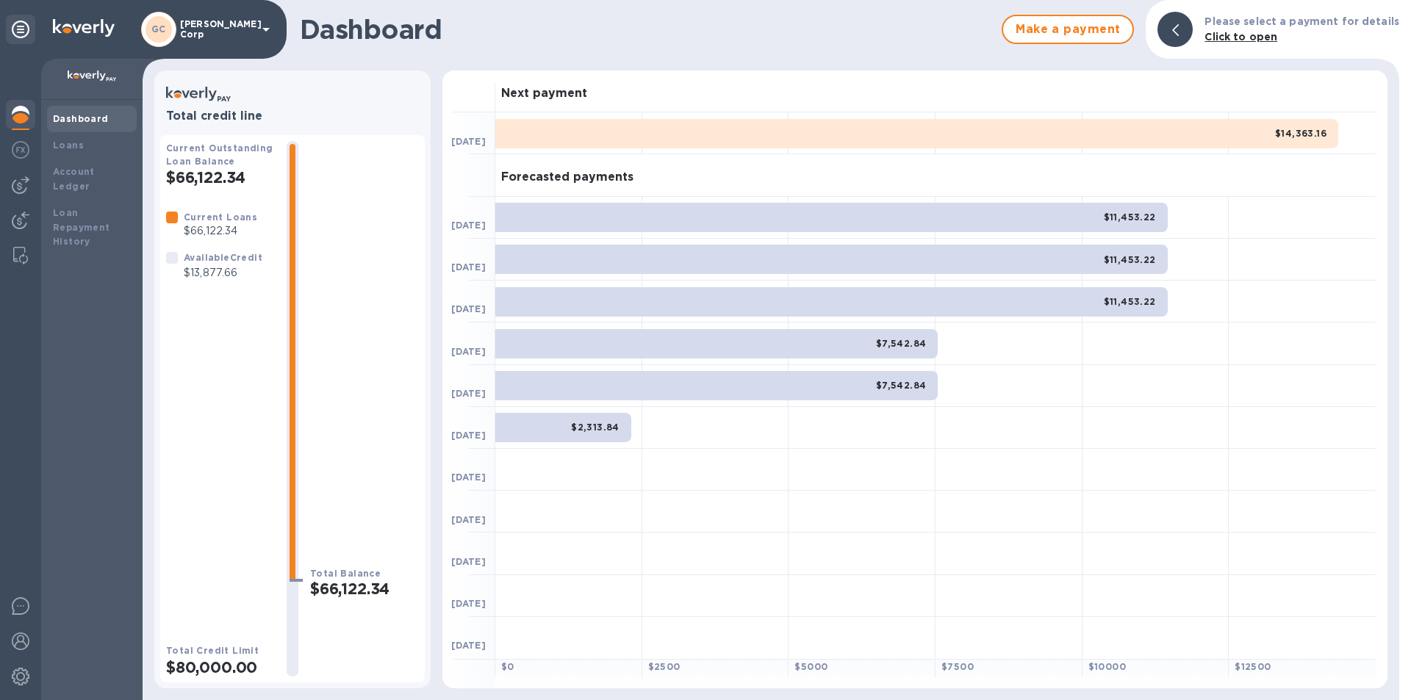
click at [65, 123] on b "Dashboard" at bounding box center [81, 118] width 56 height 11
click at [229, 98] on icon at bounding box center [228, 98] width 5 height 5
click at [65, 143] on b "Loans" at bounding box center [68, 145] width 31 height 11
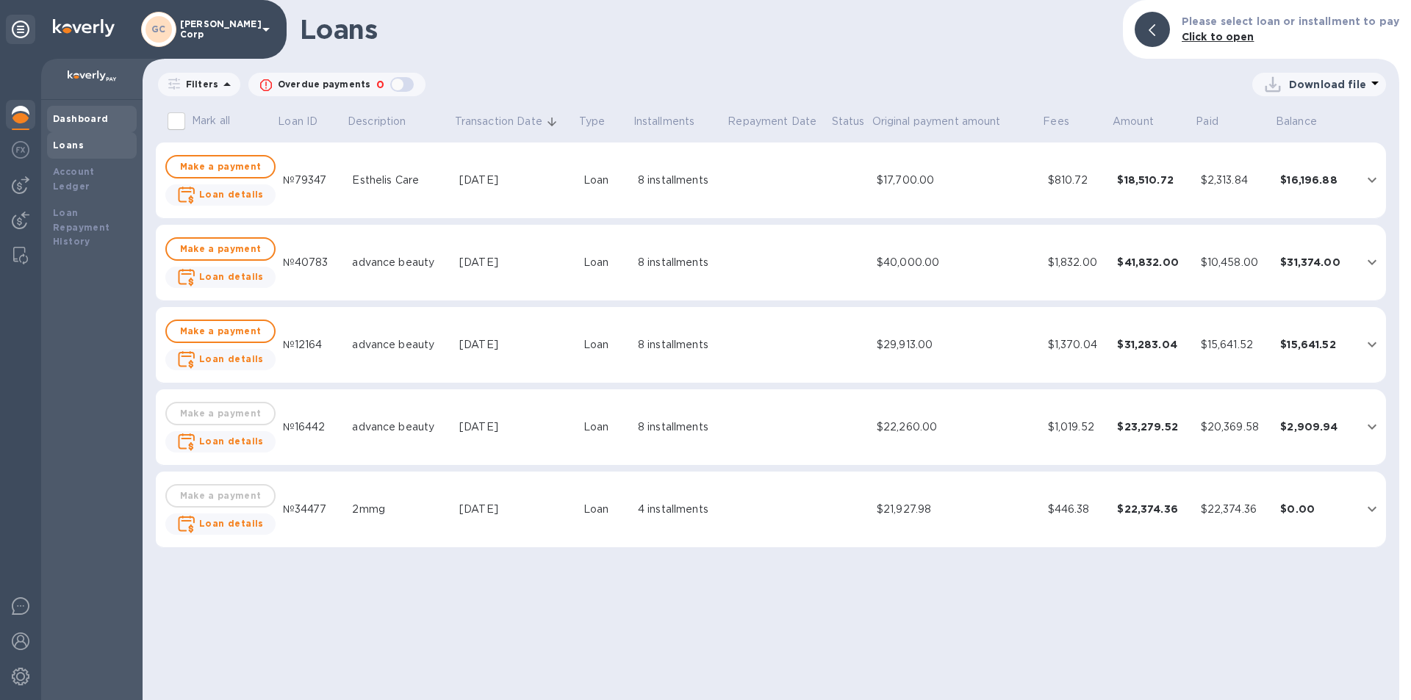
click at [67, 128] on div "Dashboard" at bounding box center [92, 119] width 90 height 26
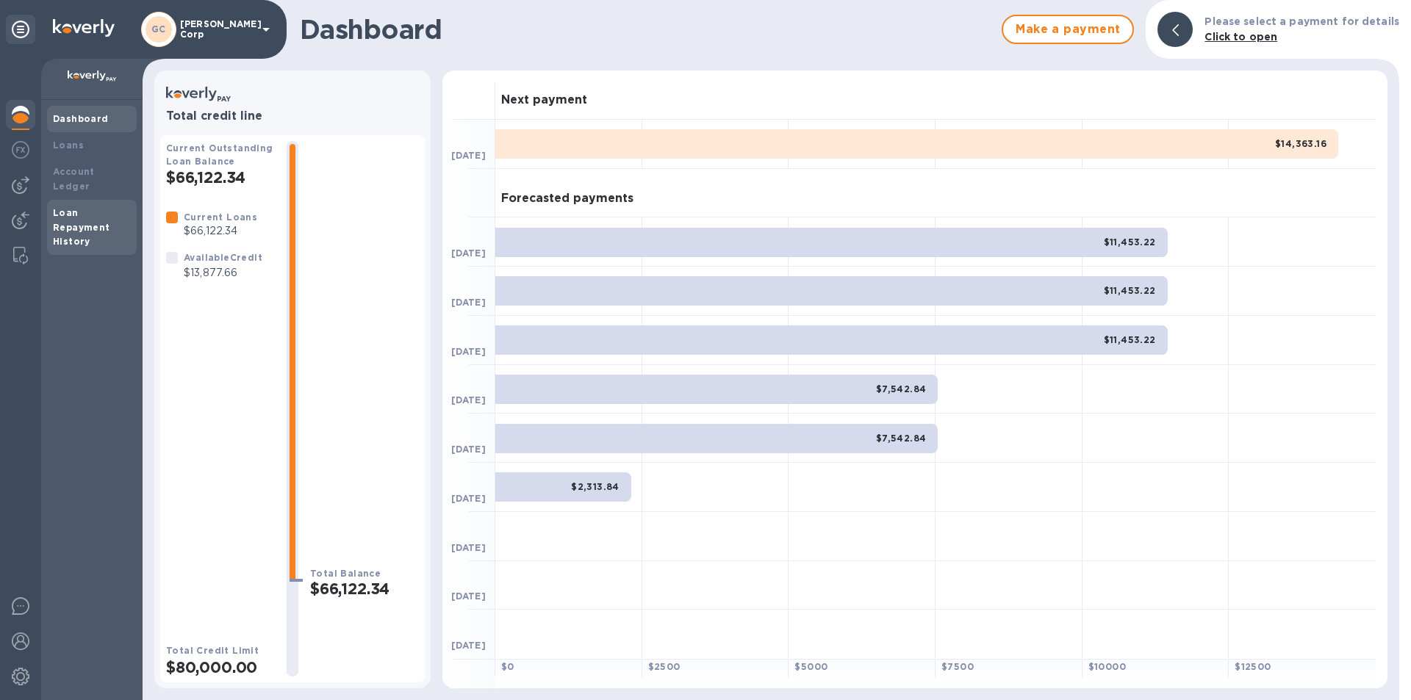
click at [67, 207] on b "Loan Repayment History" at bounding box center [81, 227] width 57 height 40
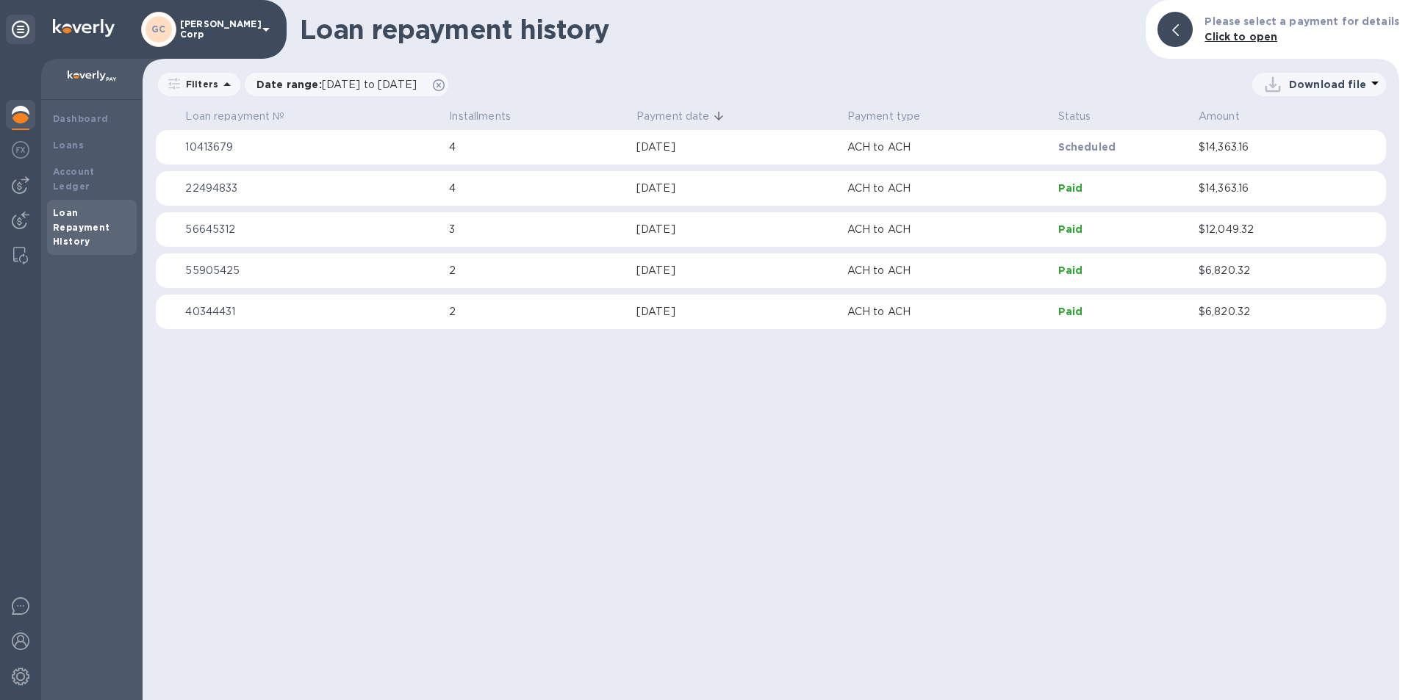
click at [1221, 38] on b "Click to open" at bounding box center [1240, 37] width 73 height 12
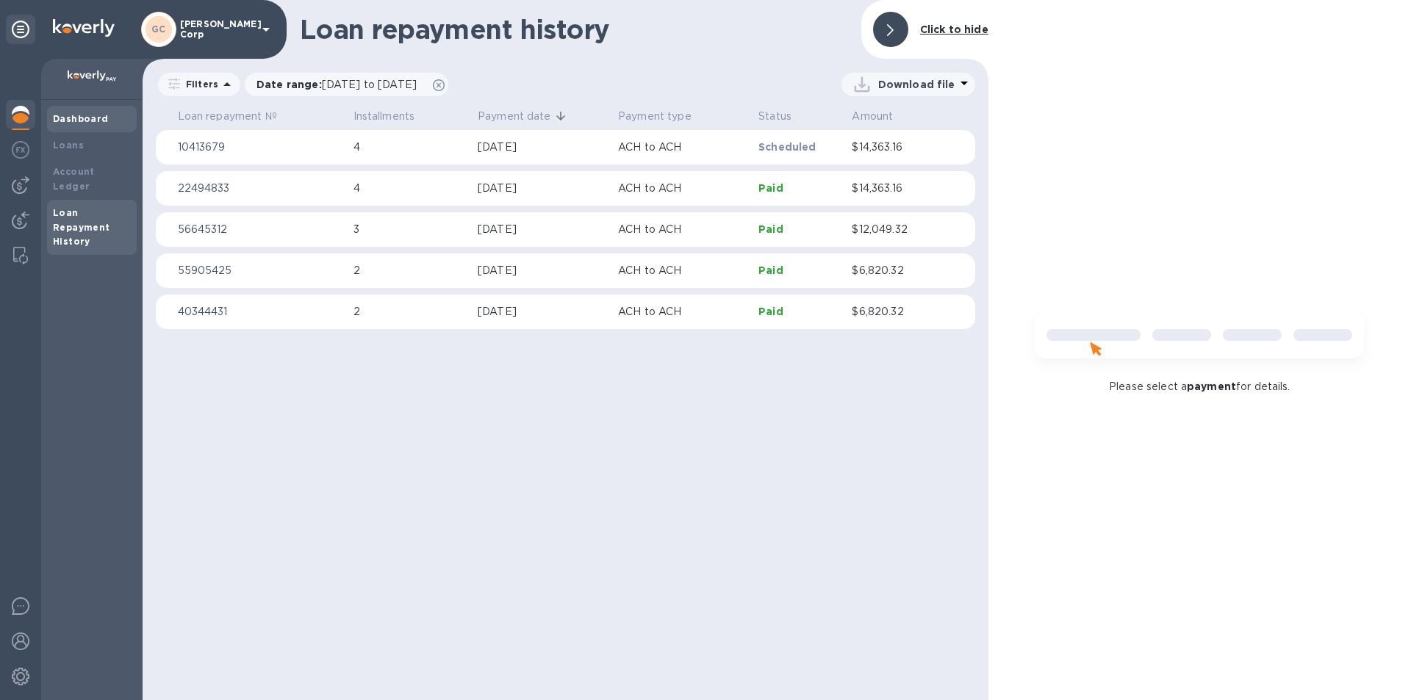
click at [55, 117] on b "Dashboard" at bounding box center [81, 118] width 56 height 11
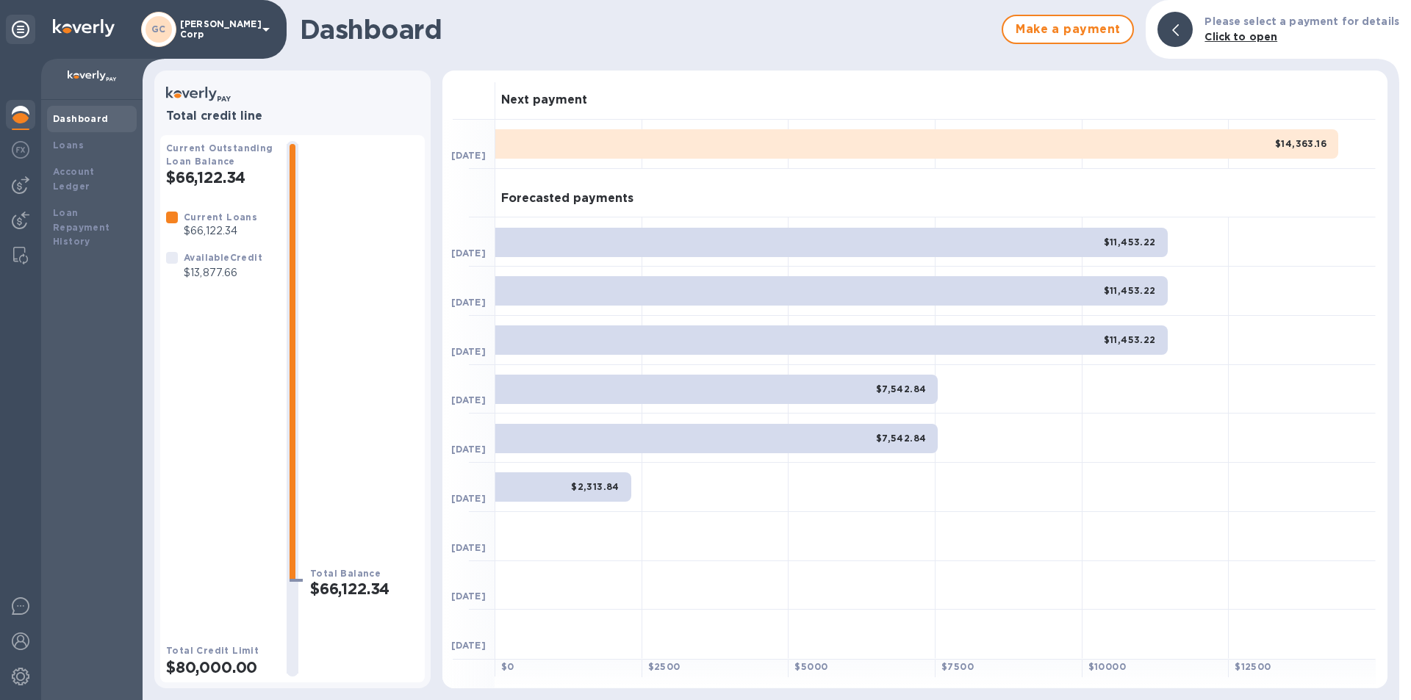
click at [689, 137] on div "$14,363.16" at bounding box center [916, 143] width 843 height 29
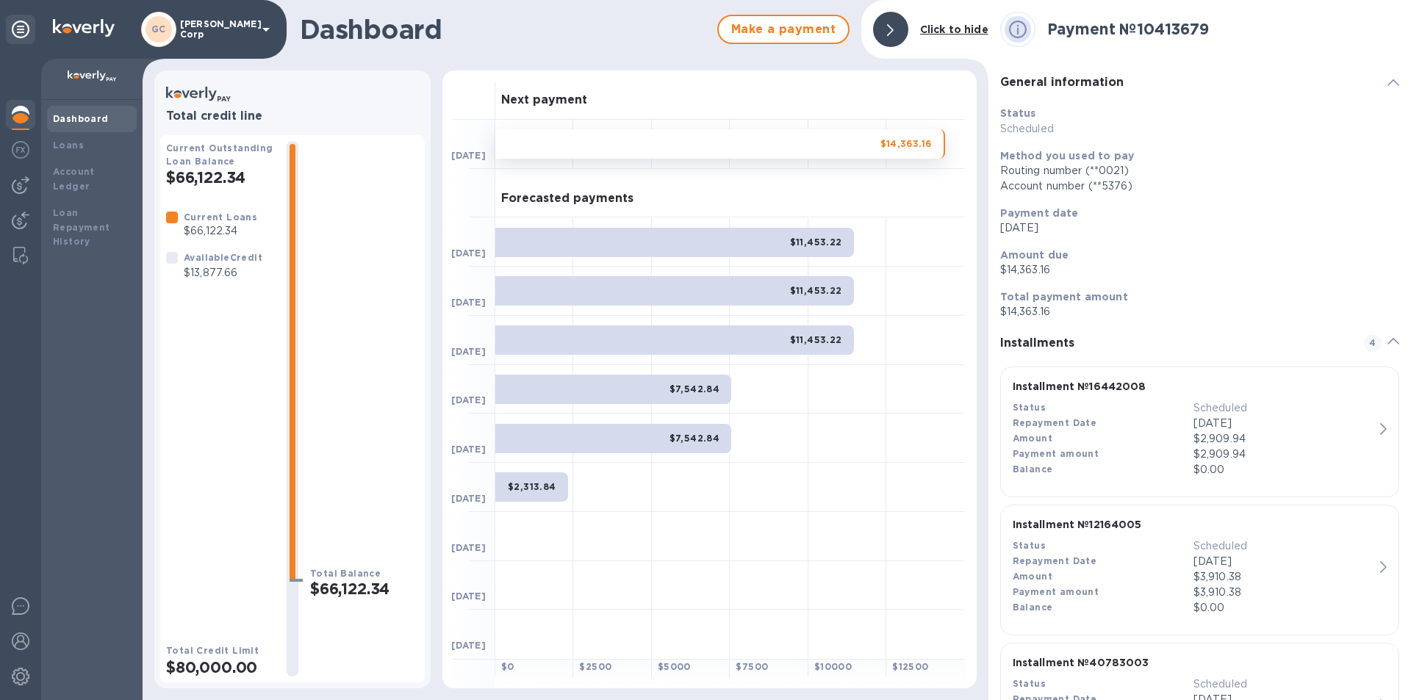
click at [1141, 24] on b "Payment № 10413679" at bounding box center [1128, 29] width 162 height 18
click at [796, 32] on span "Make a payment" at bounding box center [783, 30] width 106 height 18
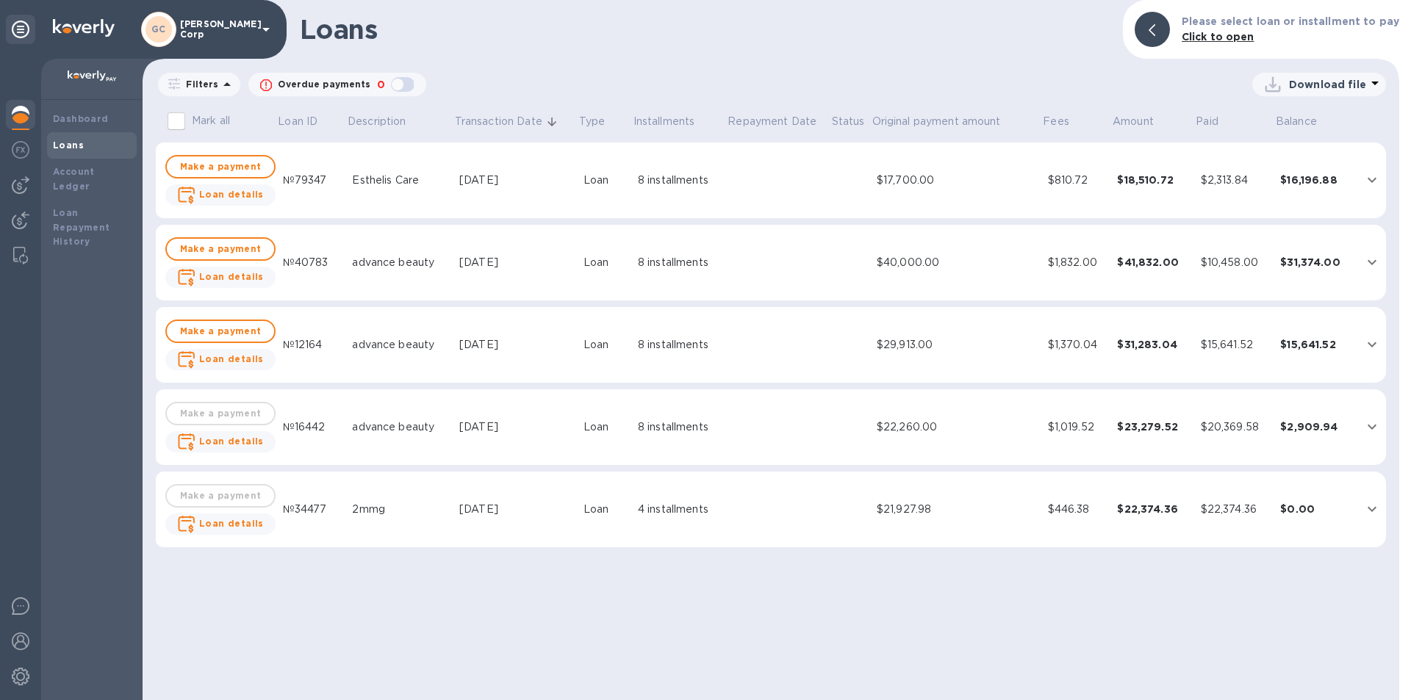
click at [1225, 43] on p "Click to open" at bounding box center [1289, 36] width 217 height 15
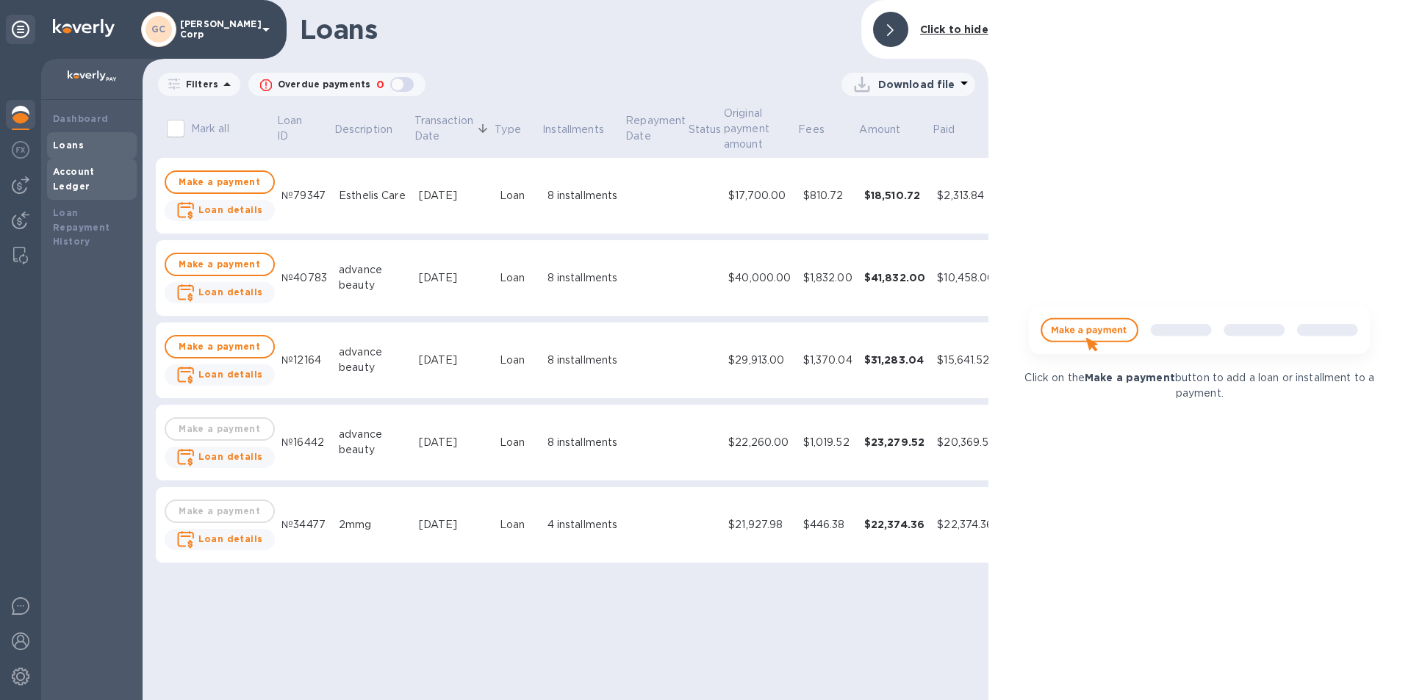
click at [95, 173] on b "Account Ledger" at bounding box center [74, 179] width 42 height 26
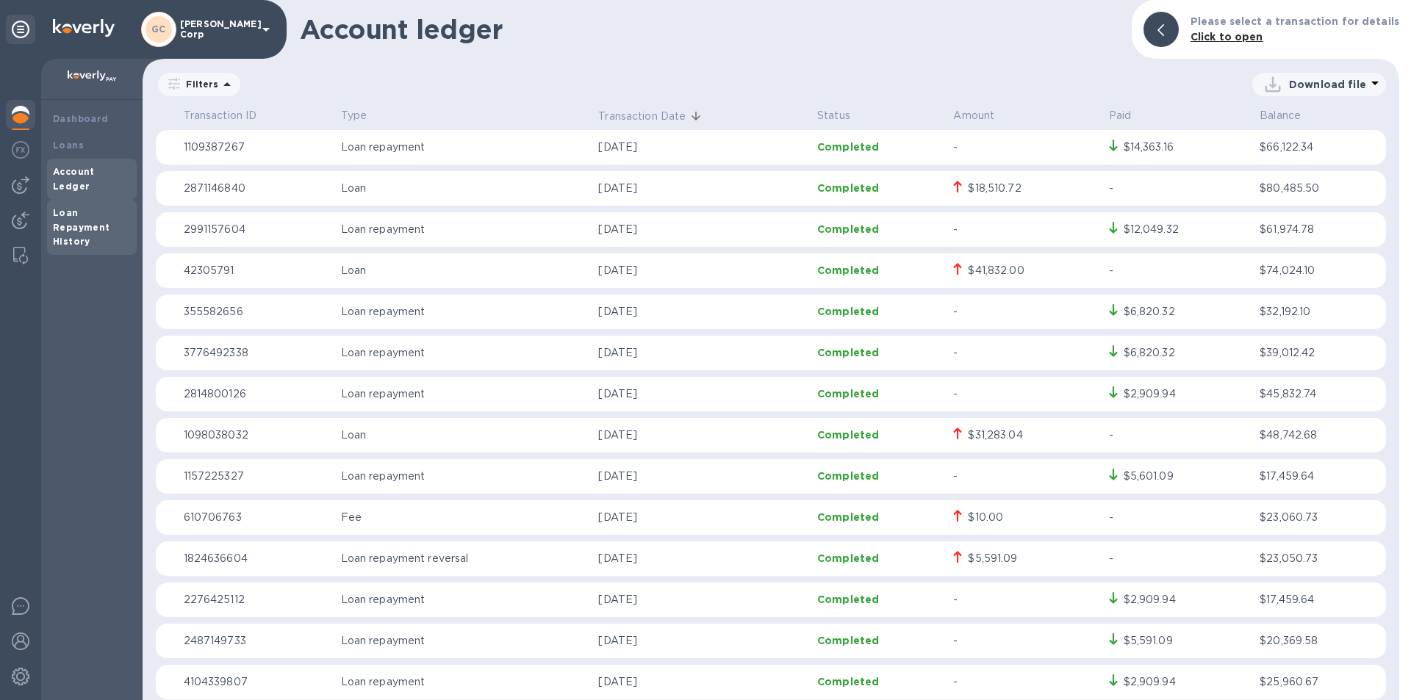
click at [93, 212] on b "Loan Repayment History" at bounding box center [81, 227] width 57 height 40
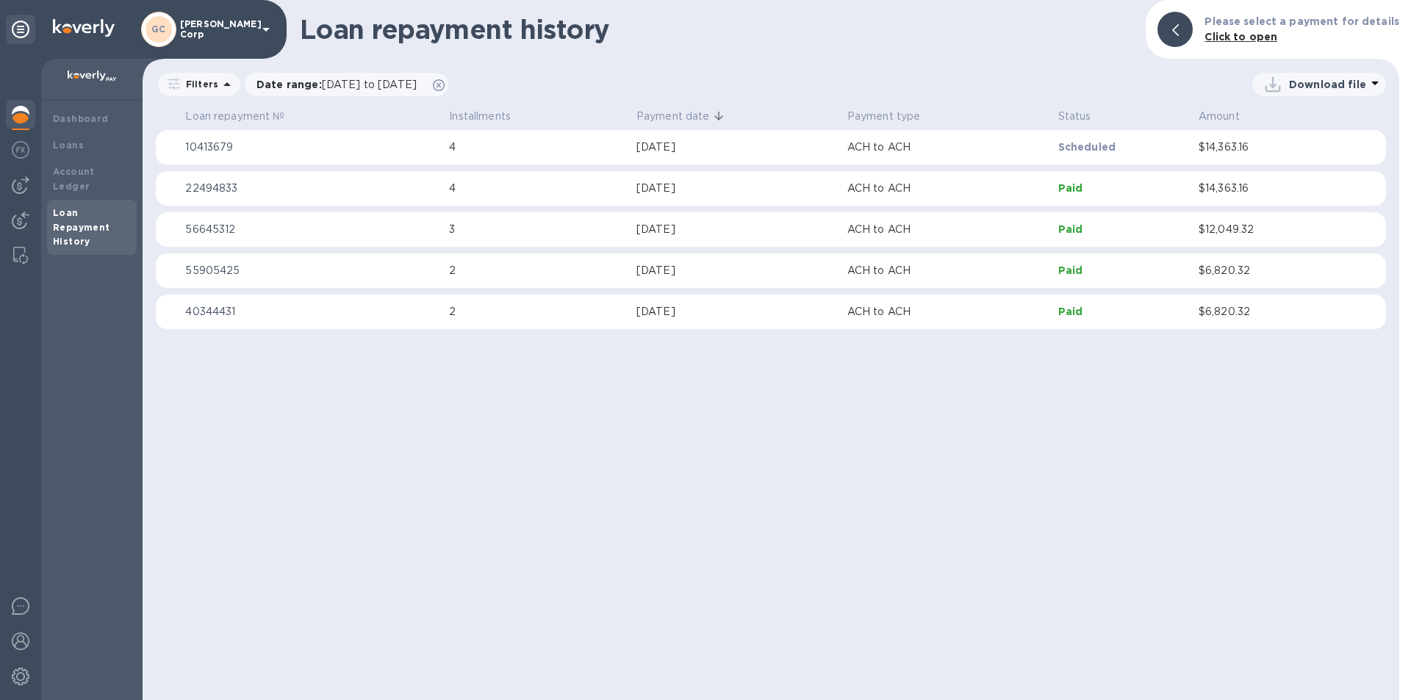
click at [334, 116] on th "Loan repayment №" at bounding box center [311, 117] width 264 height 26
click at [22, 112] on img at bounding box center [21, 115] width 18 height 18
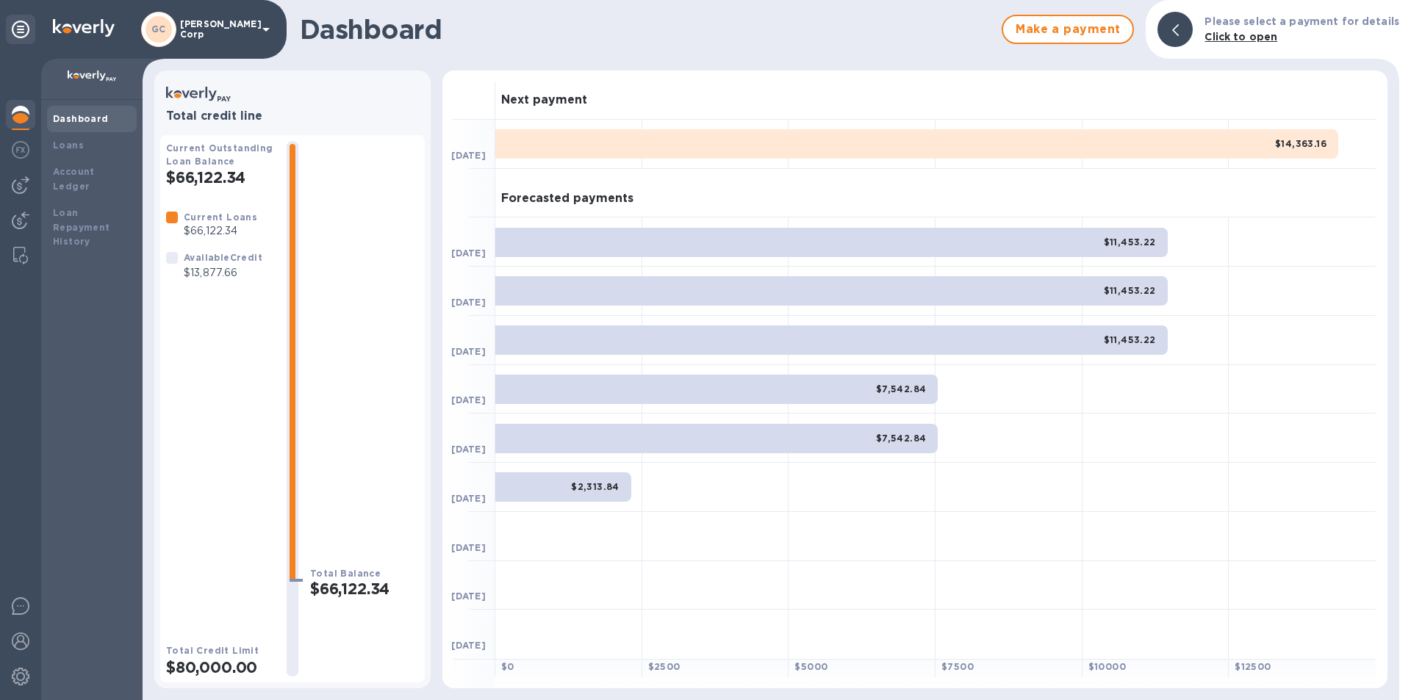
click at [211, 676] on h2 "$80,000.00" at bounding box center [220, 667] width 109 height 18
click at [239, 270] on p "$13,877.66" at bounding box center [223, 272] width 79 height 15
click at [207, 226] on p "$66,122.34" at bounding box center [220, 230] width 73 height 15
click at [384, 581] on h2 "$66,122.34" at bounding box center [364, 589] width 109 height 18
click at [626, 155] on div "$14,363.16" at bounding box center [916, 143] width 843 height 29
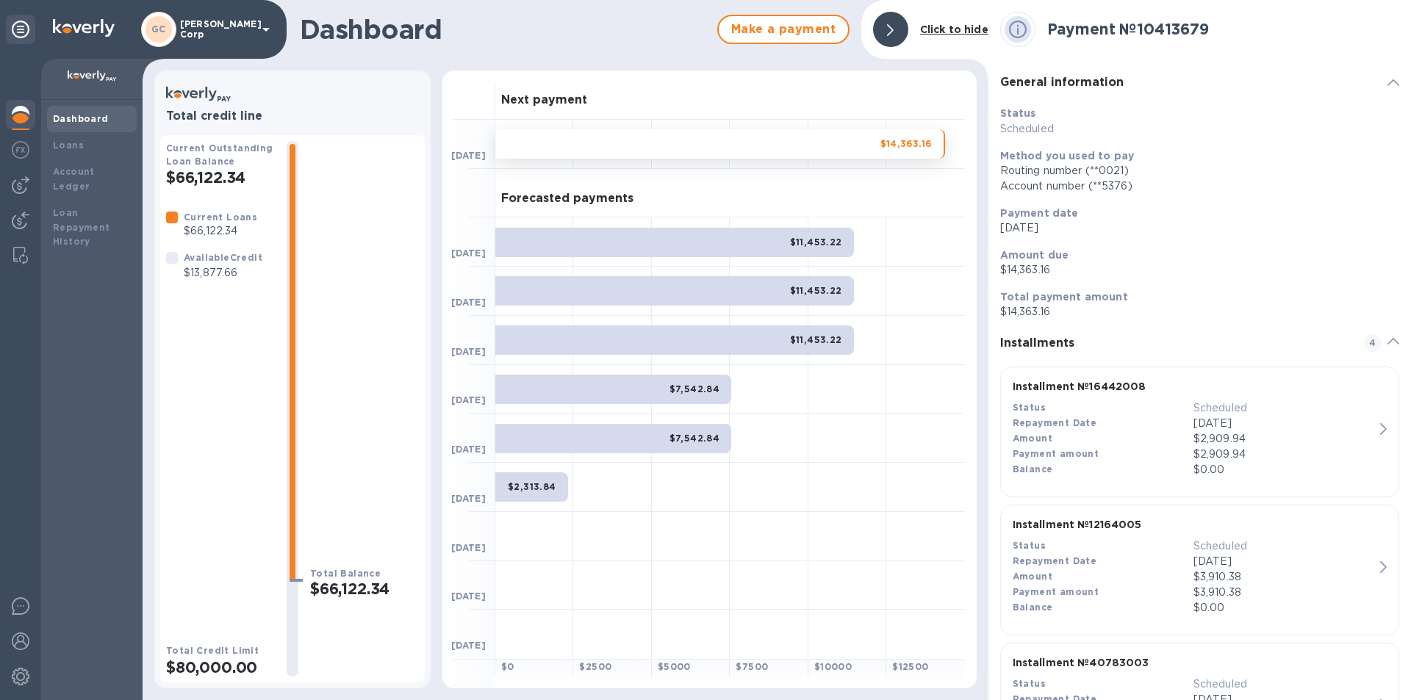
click at [230, 170] on h2 "$66,122.34" at bounding box center [220, 177] width 109 height 18
click at [100, 113] on b "Dashboard" at bounding box center [81, 118] width 56 height 11
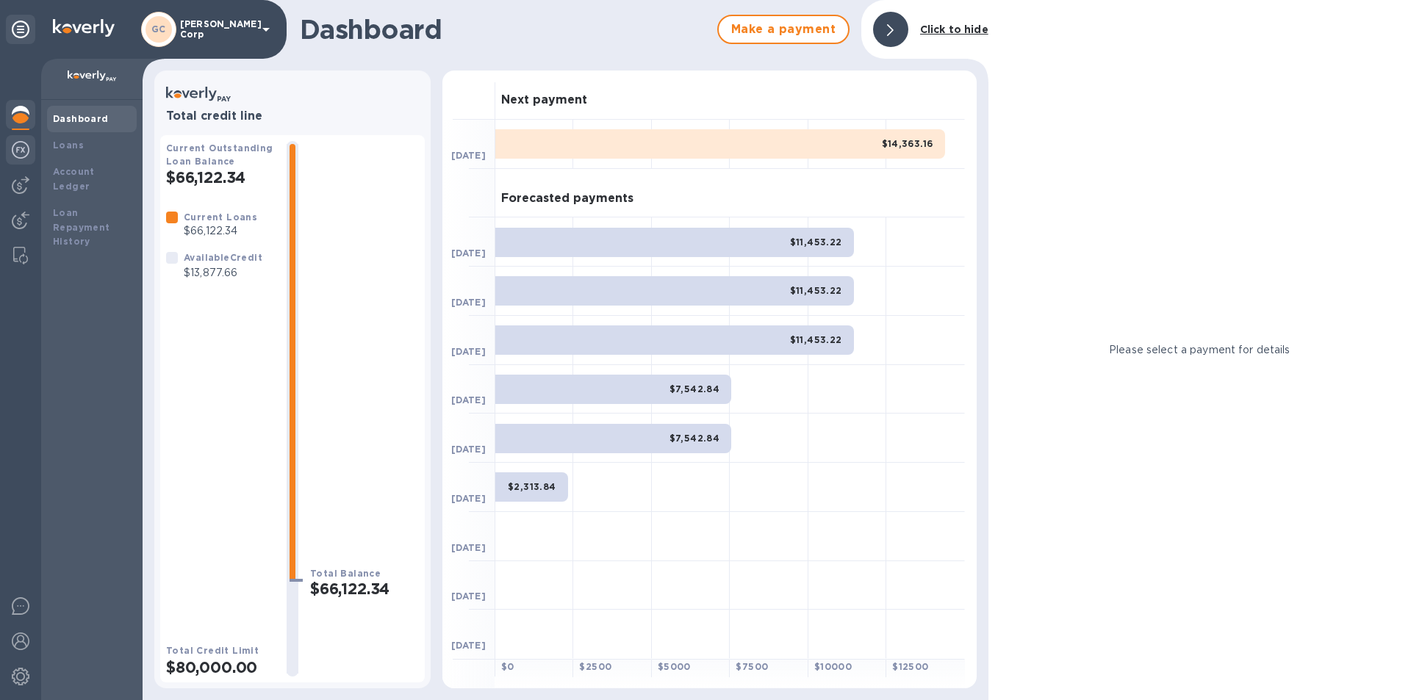
click at [11, 148] on div at bounding box center [20, 151] width 29 height 32
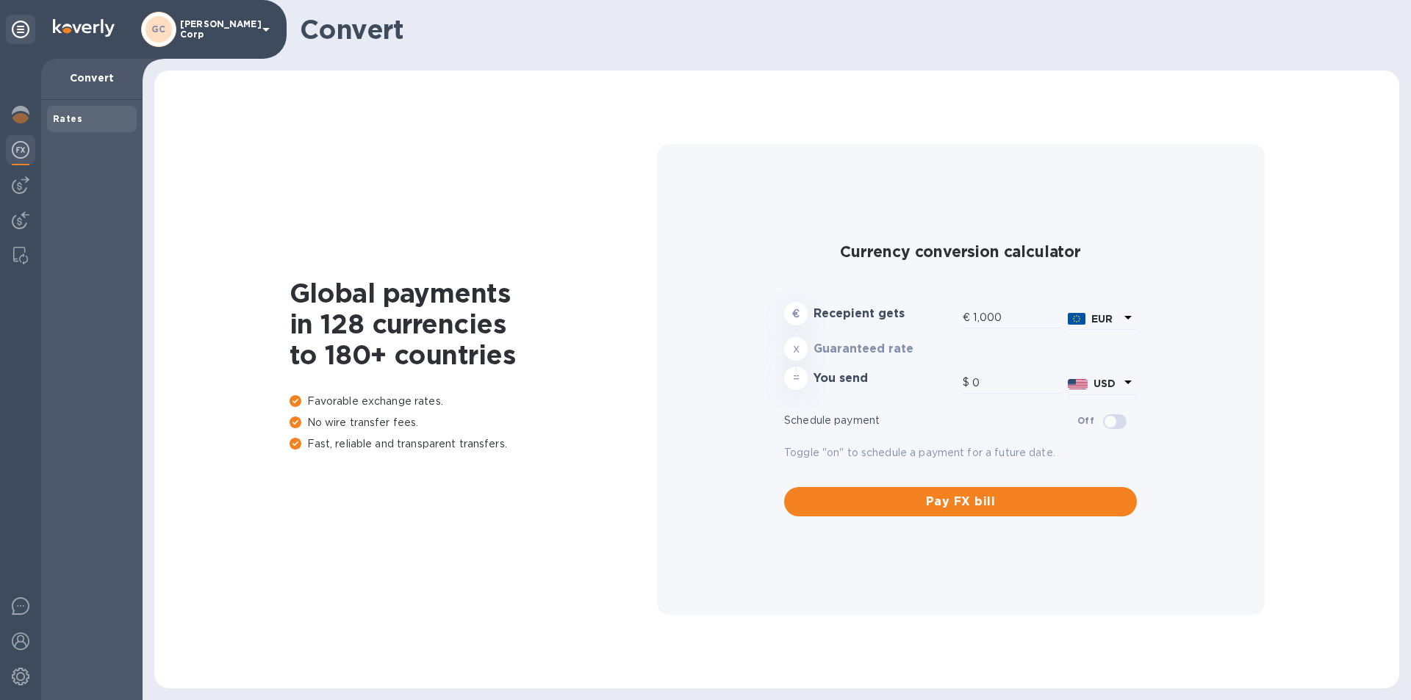
type input "1,179.79"
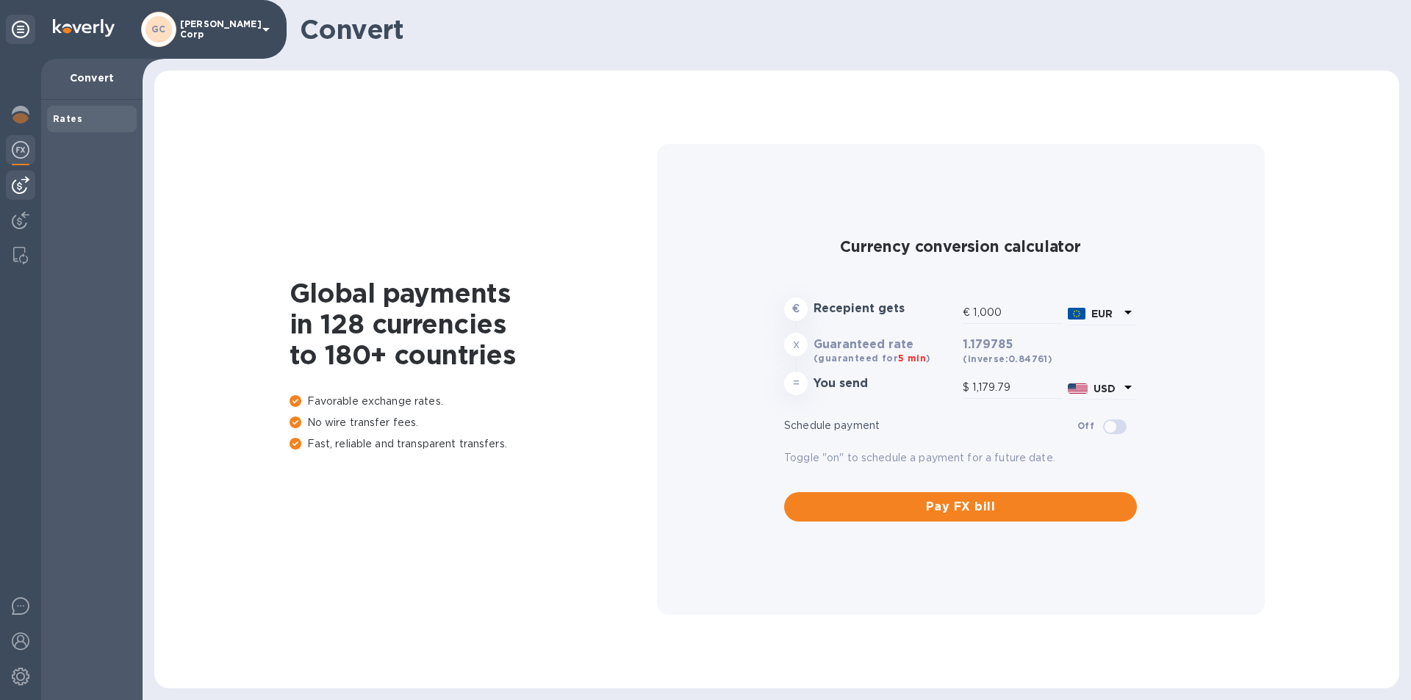
click at [29, 176] on div at bounding box center [20, 184] width 29 height 29
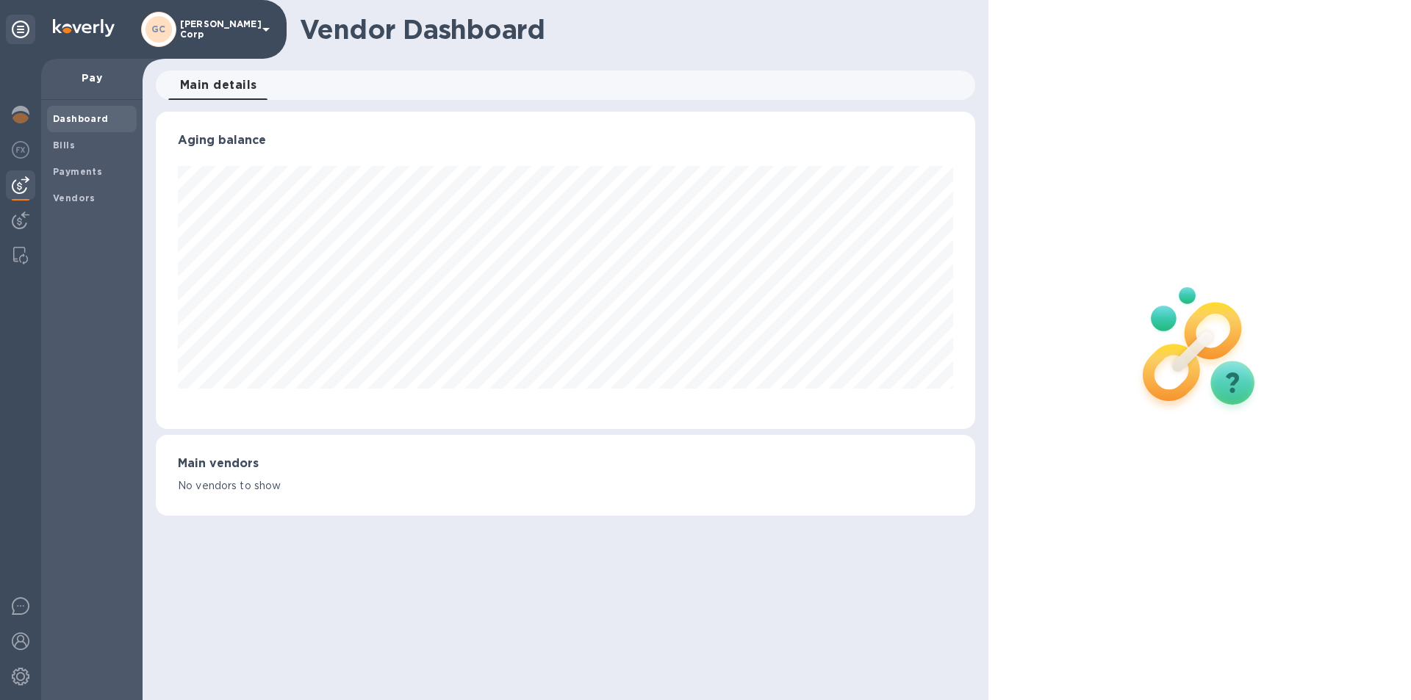
scroll to position [317, 819]
click at [22, 201] on div at bounding box center [20, 379] width 41 height 641
click at [22, 215] on img at bounding box center [21, 221] width 18 height 18
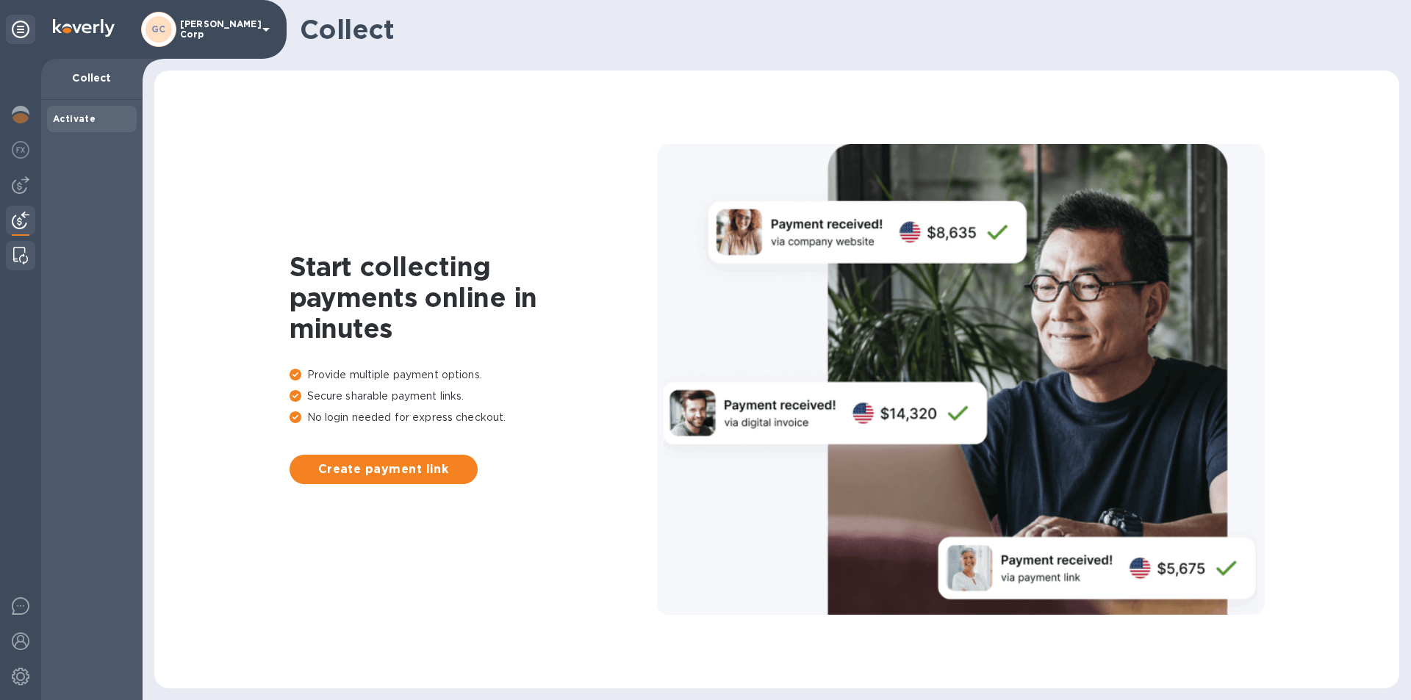
click at [21, 241] on div at bounding box center [20, 255] width 26 height 29
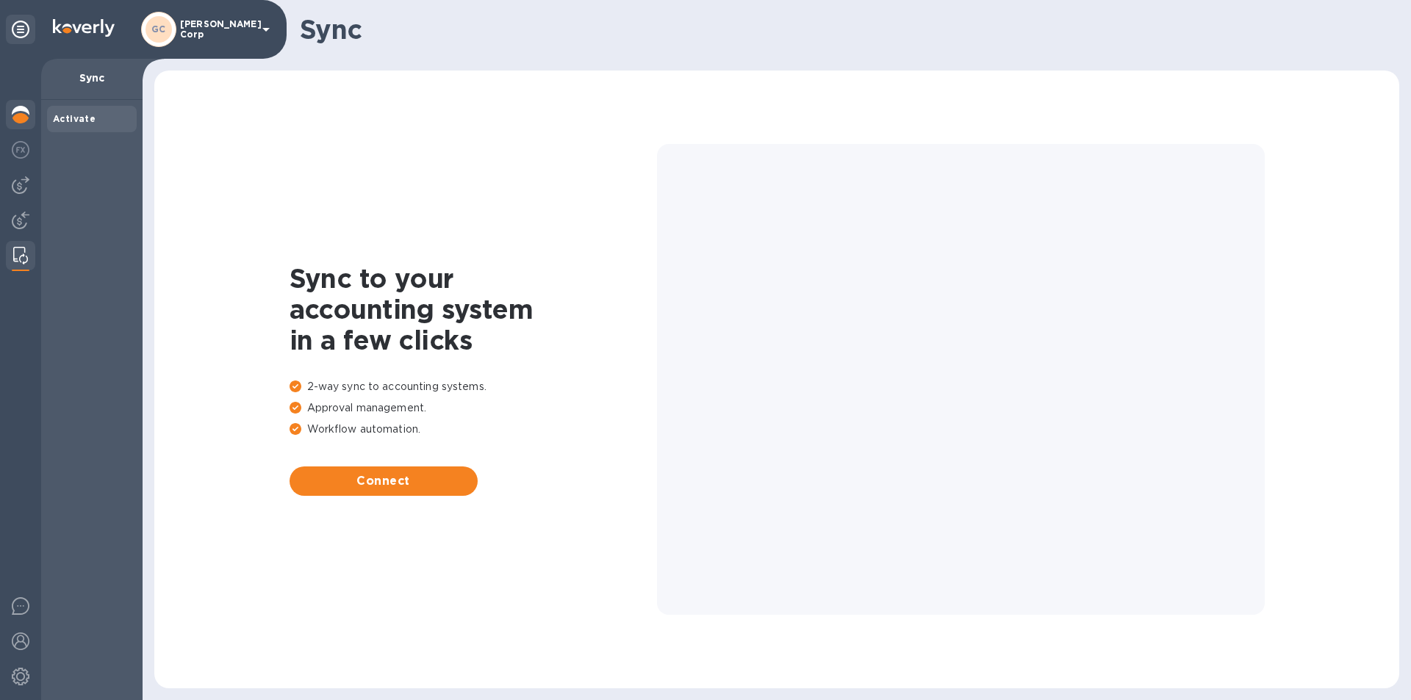
click at [20, 110] on img at bounding box center [21, 115] width 18 height 18
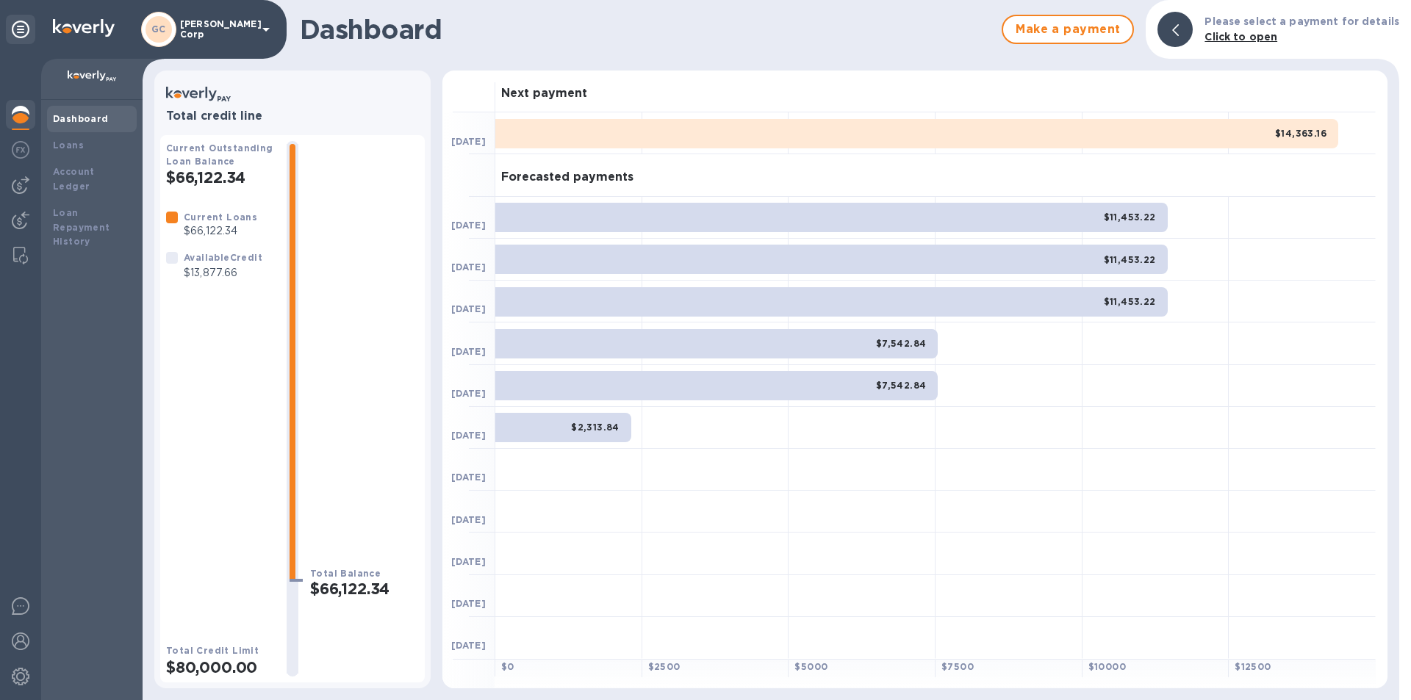
click at [1247, 40] on b "Click to open" at bounding box center [1240, 37] width 73 height 12
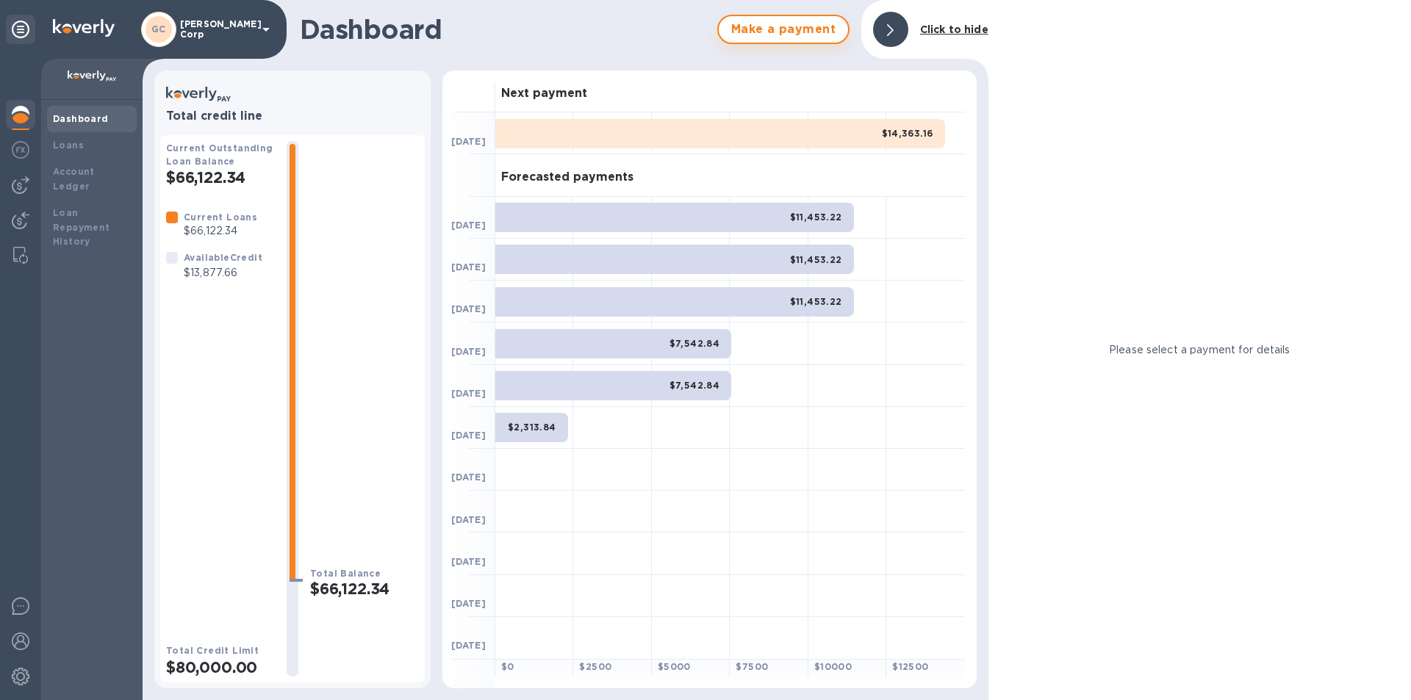
click at [824, 31] on span "Make a payment" at bounding box center [783, 30] width 106 height 18
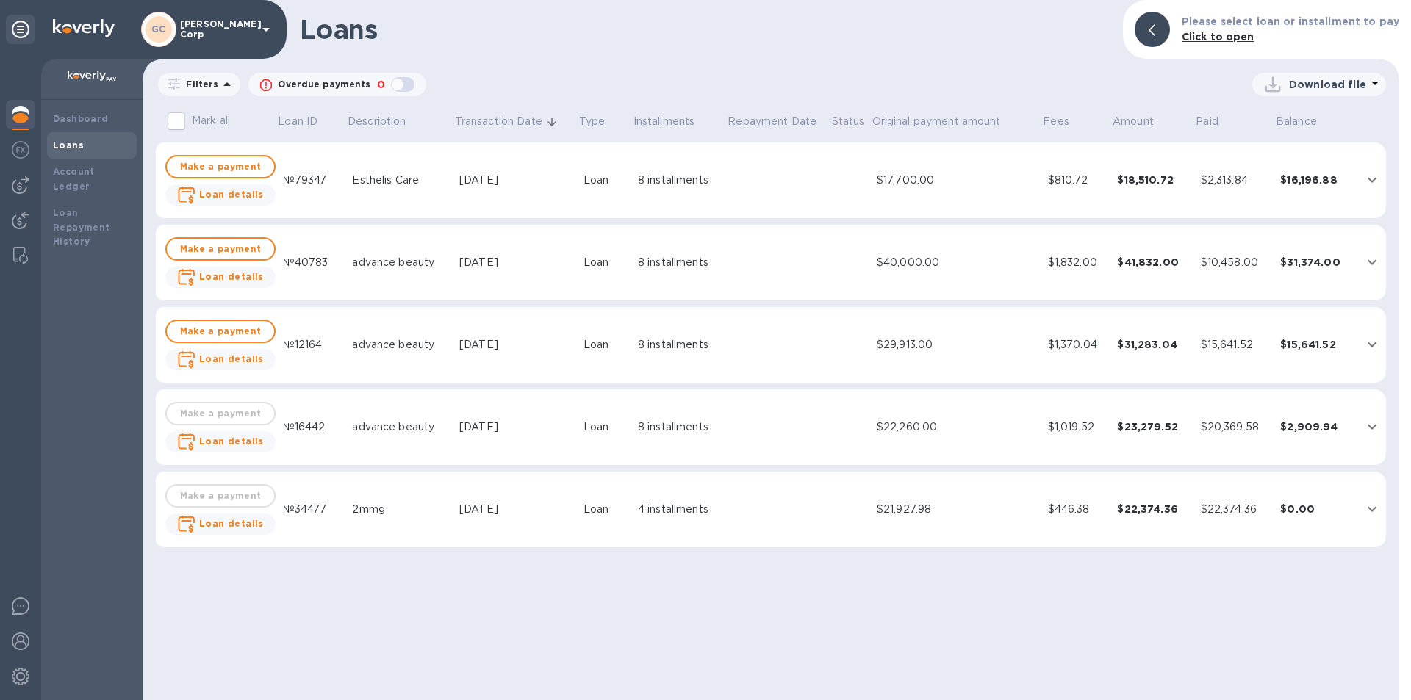
click at [1215, 33] on b "Click to open" at bounding box center [1217, 37] width 73 height 12
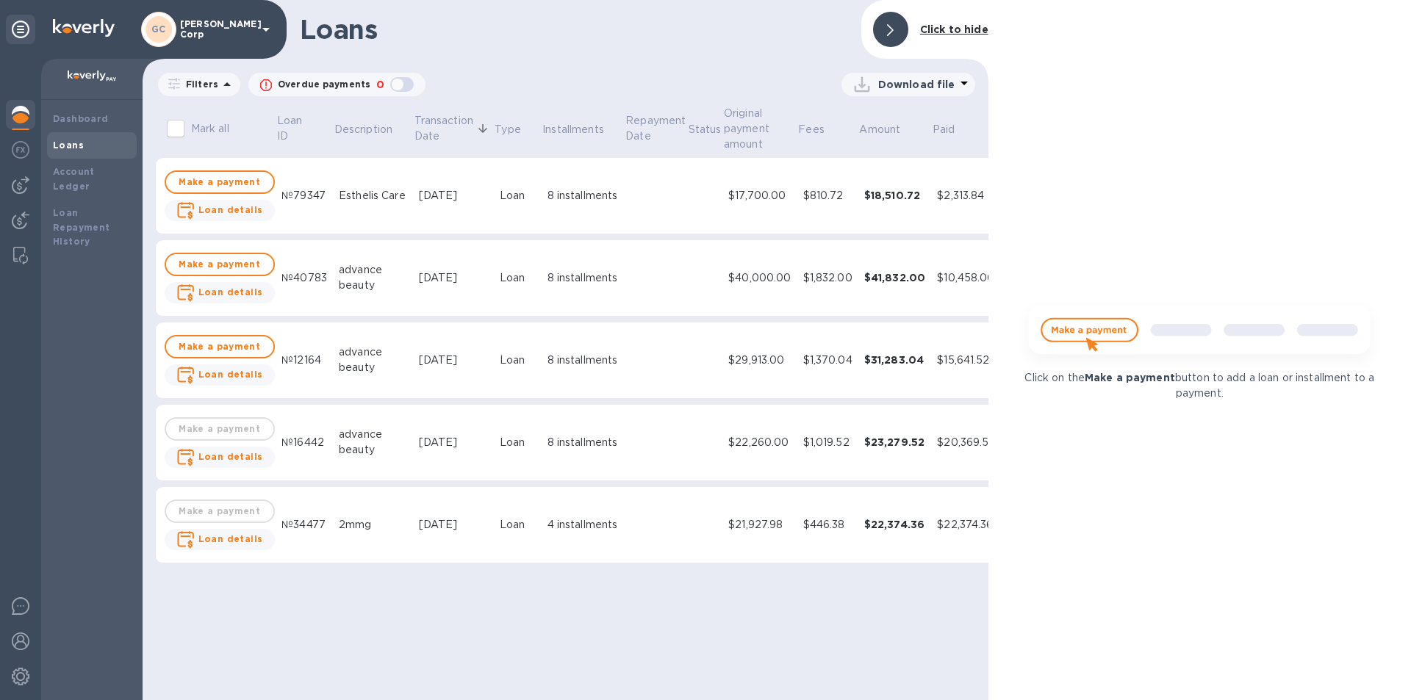
click at [1082, 322] on img at bounding box center [1199, 336] width 366 height 73
click at [82, 207] on b "Loan Repayment History" at bounding box center [81, 227] width 57 height 40
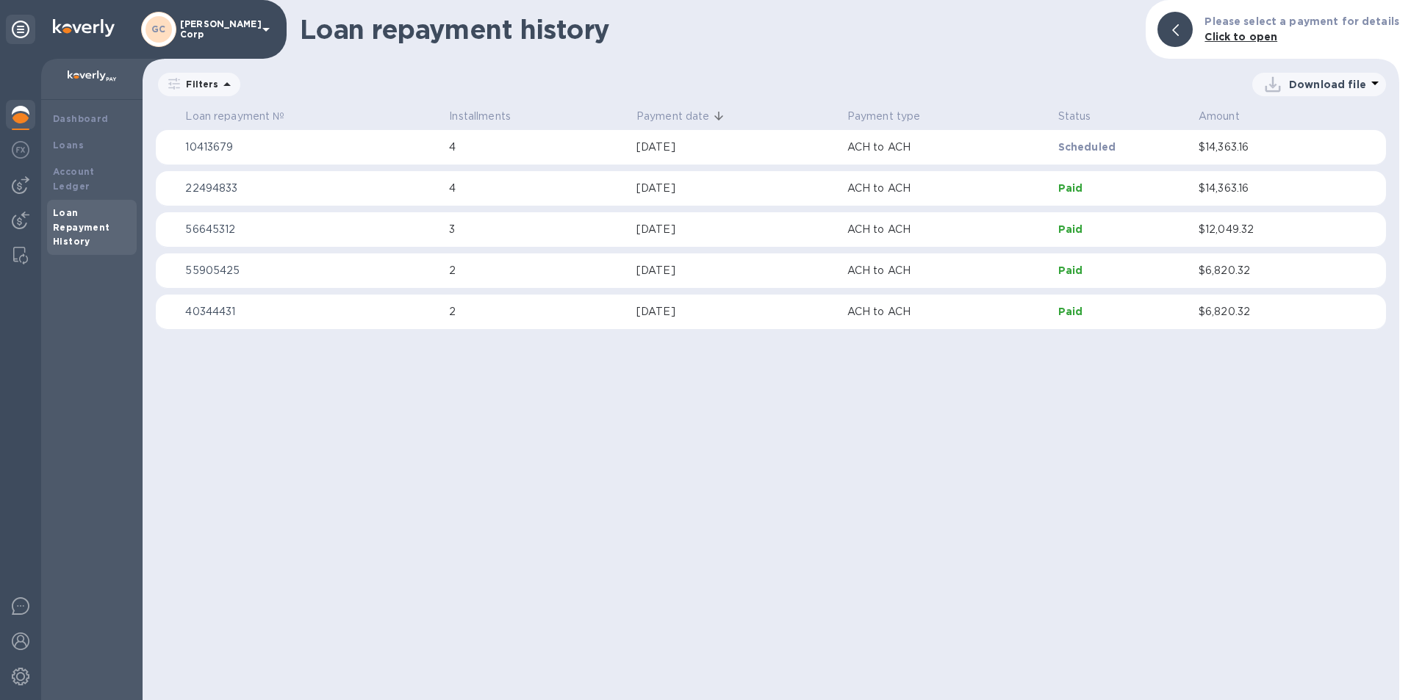
click at [225, 140] on p "10413679" at bounding box center [311, 147] width 252 height 15
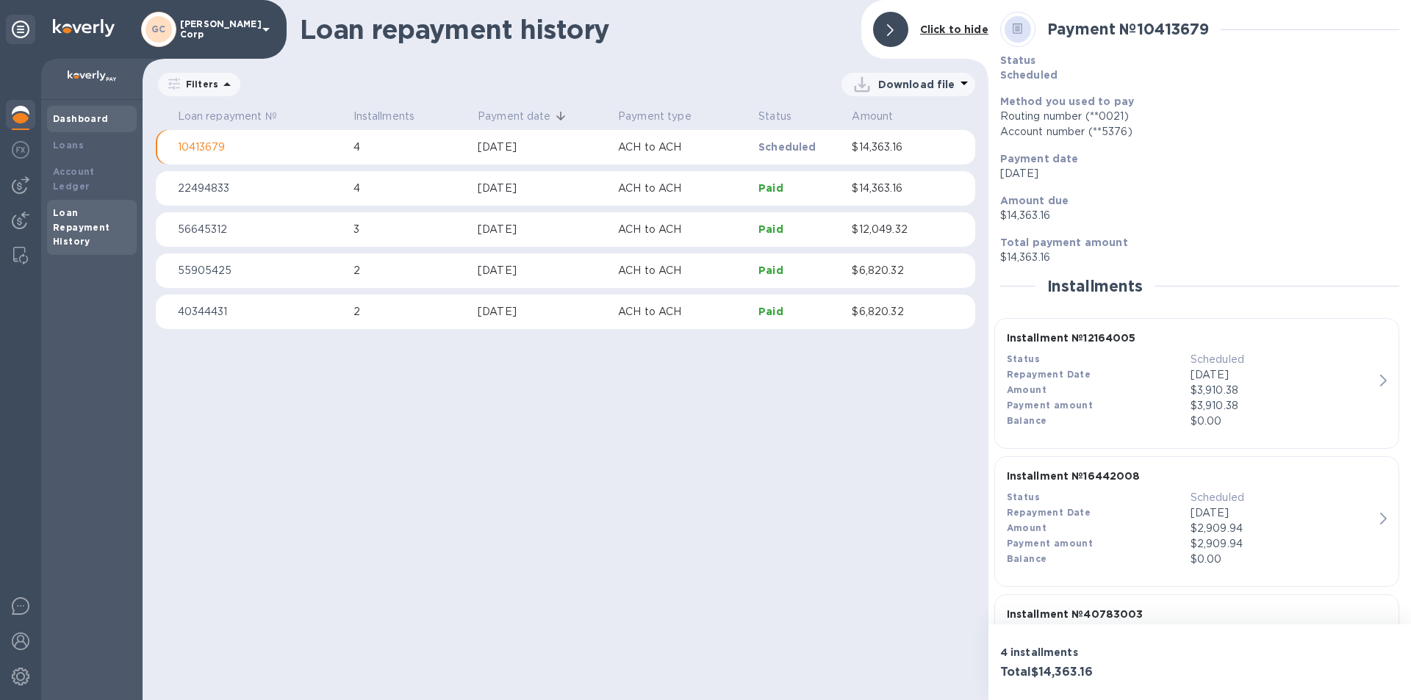
click at [78, 114] on b "Dashboard" at bounding box center [81, 118] width 56 height 11
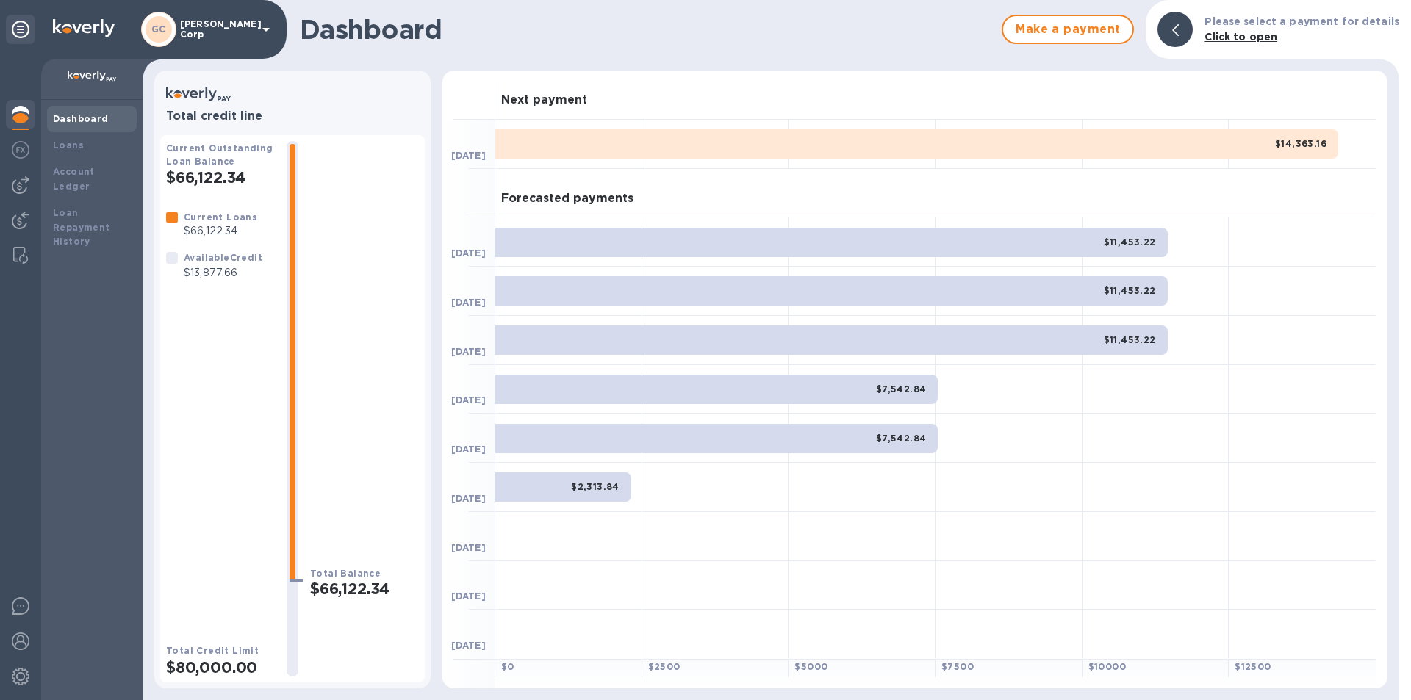
click at [229, 167] on b "Current Outstanding Loan Balance" at bounding box center [219, 155] width 107 height 24
drag, startPoint x: 1410, startPoint y: 115, endPoint x: 1382, endPoint y: 458, distance: 345.0
click at [1382, 458] on div "Dashboard Make a payment Please select a payment for details Click to open Tota…" at bounding box center [777, 350] width 1268 height 700
click at [1292, 349] on div at bounding box center [1301, 340] width 147 height 49
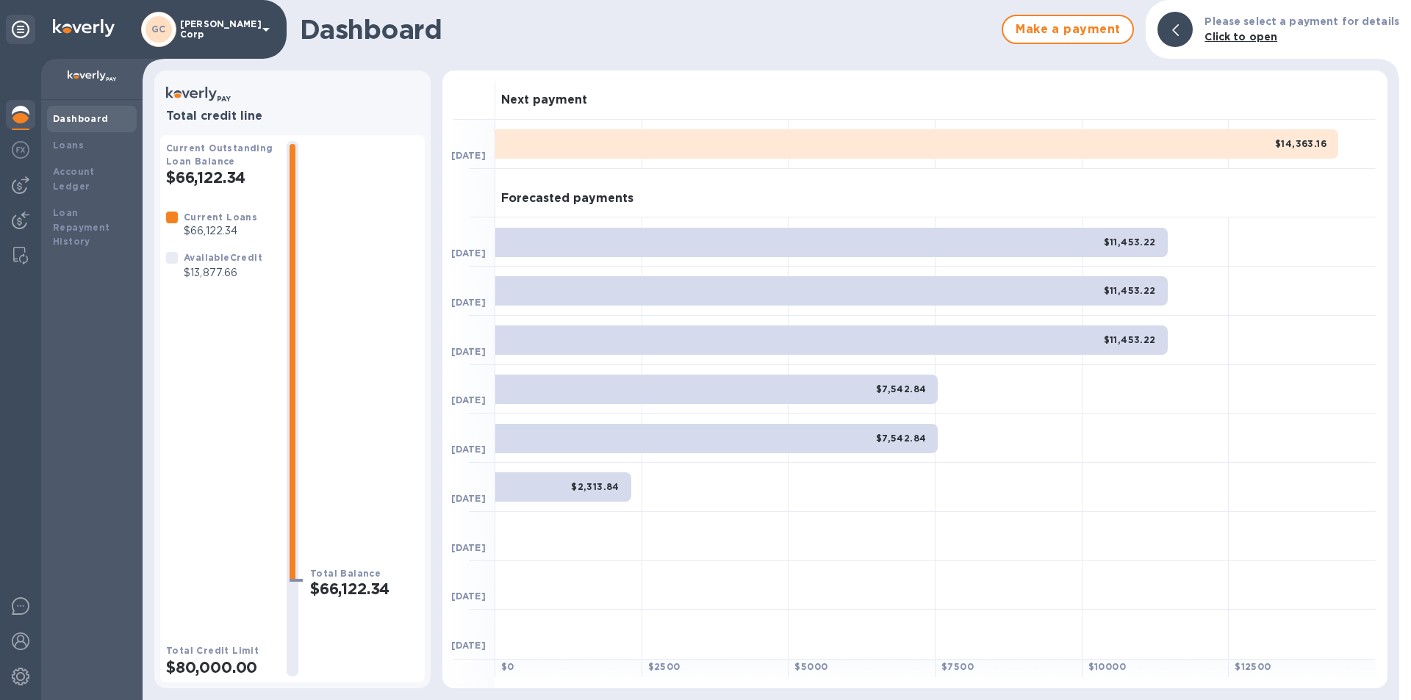
drag, startPoint x: 607, startPoint y: 520, endPoint x: 605, endPoint y: 508, distance: 12.6
click at [605, 520] on div at bounding box center [568, 536] width 147 height 49
click at [796, 206] on div "Forecasted payments" at bounding box center [935, 193] width 880 height 49
click at [1118, 82] on div "Next payment" at bounding box center [935, 95] width 880 height 49
click at [1198, 153] on div "$14,363.16" at bounding box center [916, 143] width 843 height 29
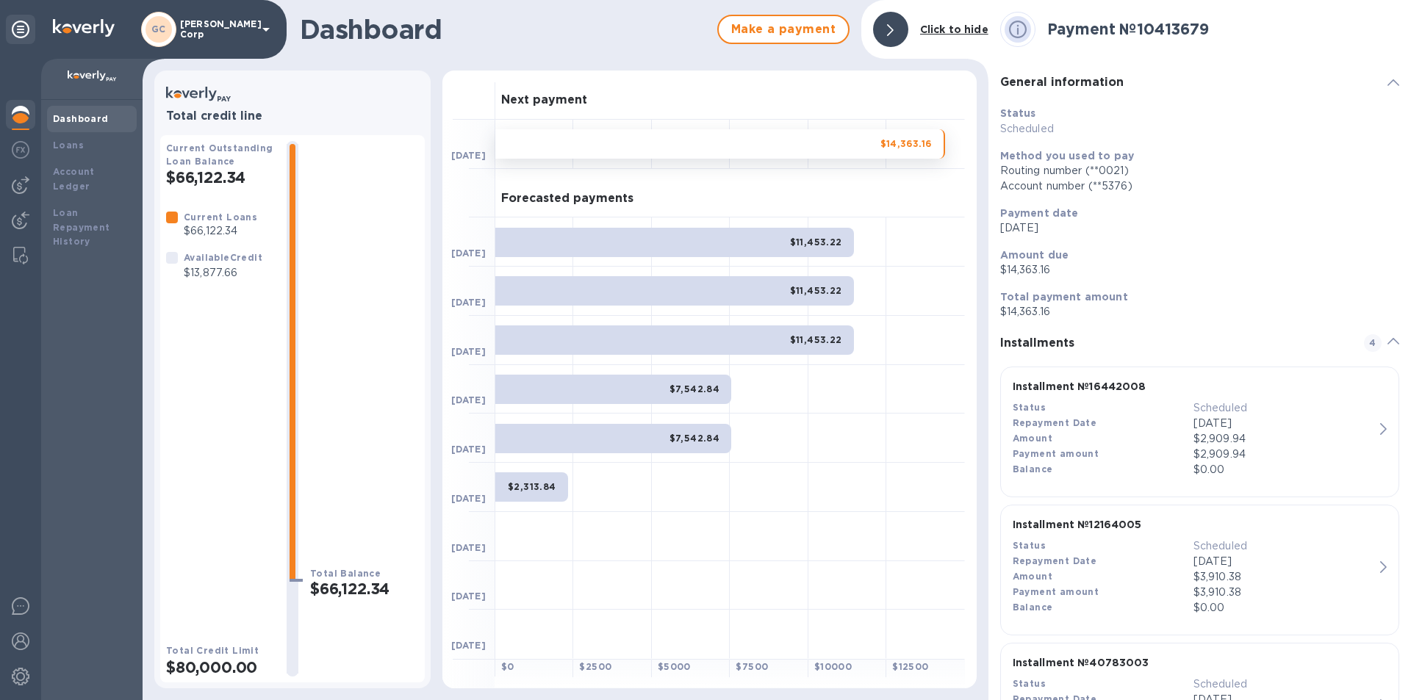
click at [211, 258] on b "Available Credit" at bounding box center [223, 257] width 79 height 11
click at [168, 237] on div at bounding box center [172, 224] width 18 height 35
click at [181, 218] on div "Current Loans $66,122.34" at bounding box center [220, 224] width 79 height 35
drag, startPoint x: 292, startPoint y: 229, endPoint x: 276, endPoint y: 488, distance: 259.1
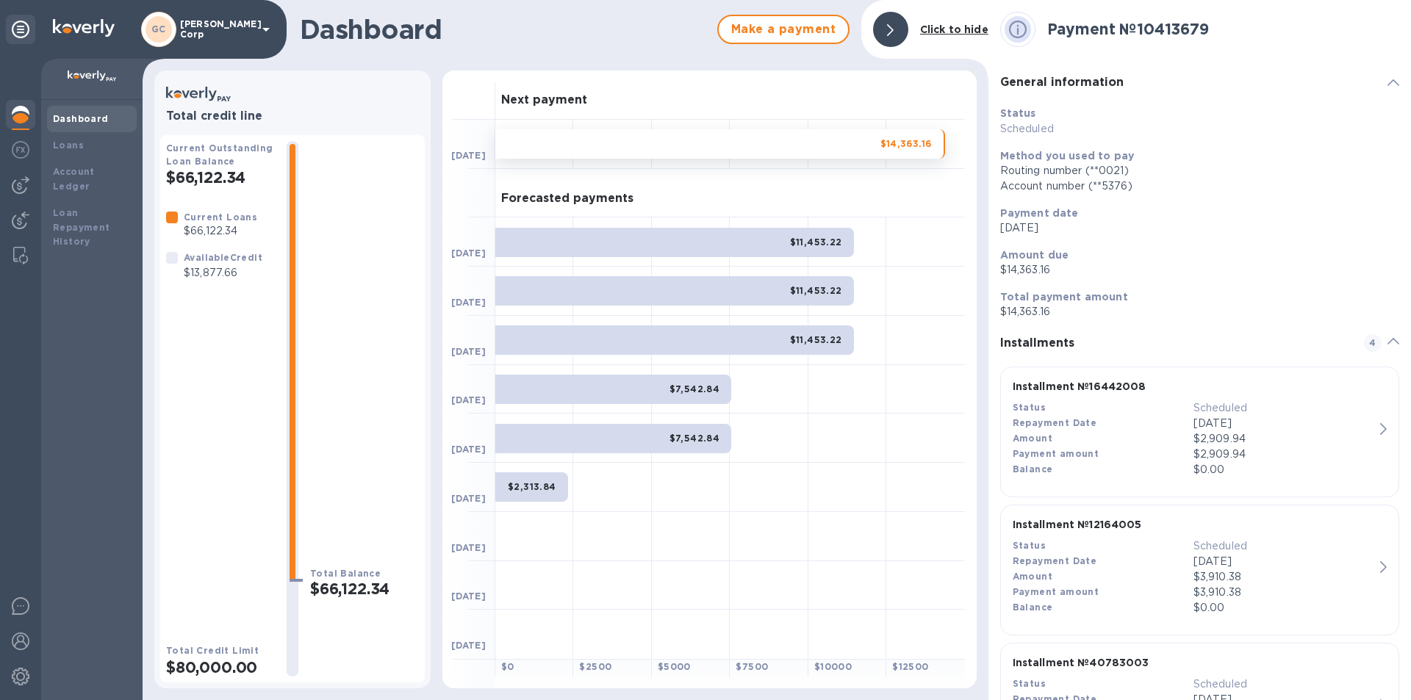
click at [276, 488] on div at bounding box center [292, 409] width 35 height 536
click at [289, 499] on div at bounding box center [293, 361] width 12 height 440
click at [15, 675] on img at bounding box center [21, 677] width 18 height 18
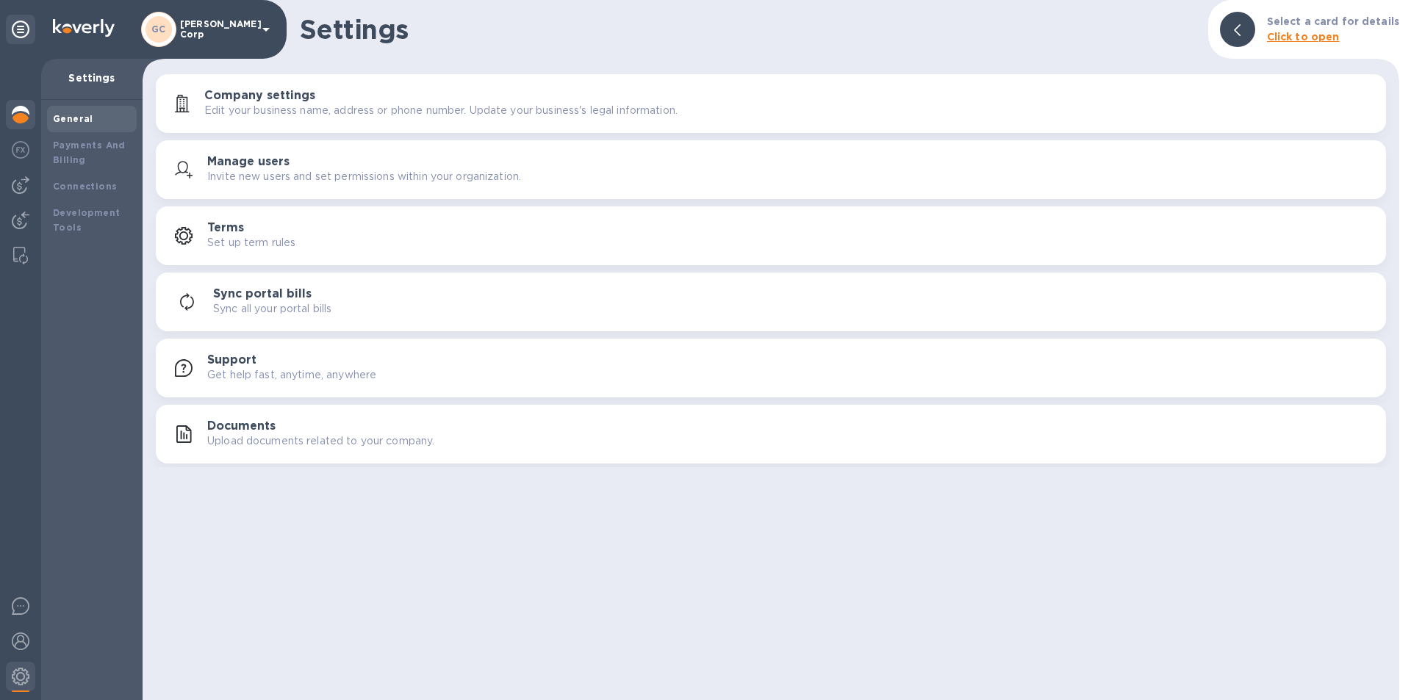
click at [15, 107] on img at bounding box center [21, 115] width 18 height 18
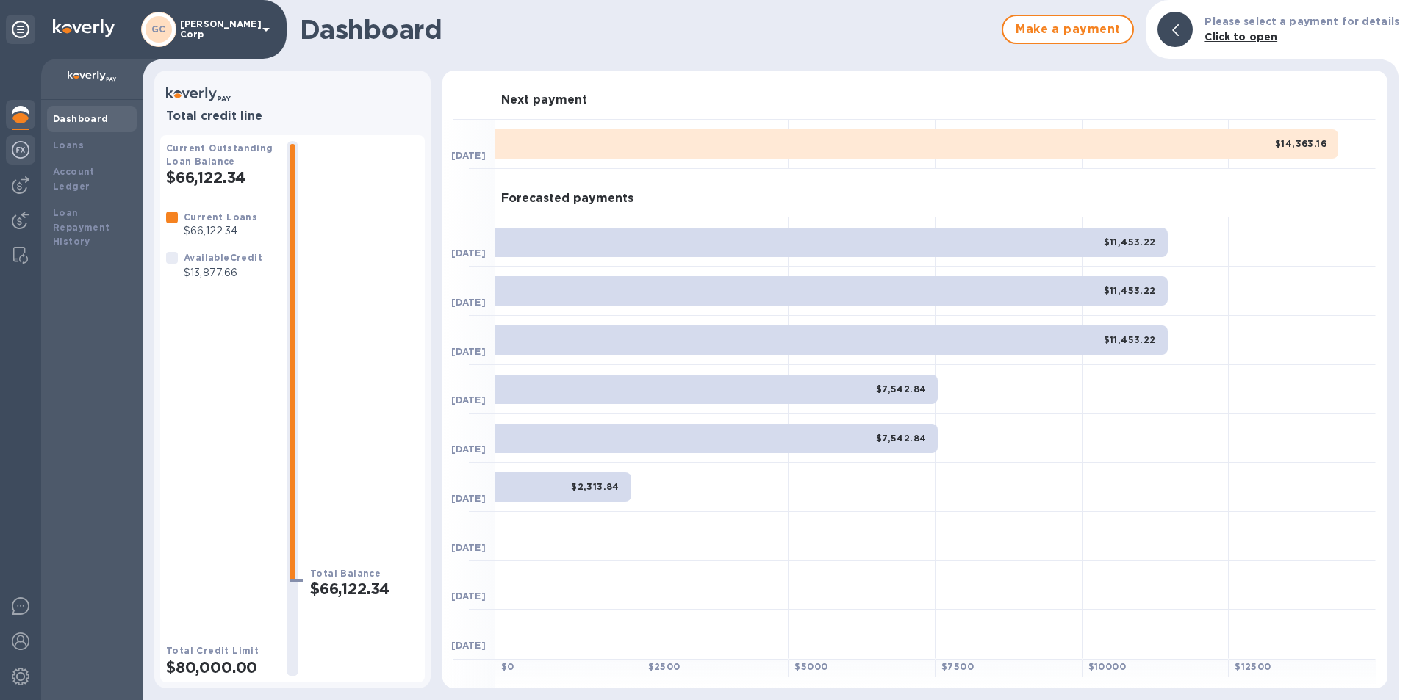
click at [26, 144] on img at bounding box center [21, 150] width 18 height 18
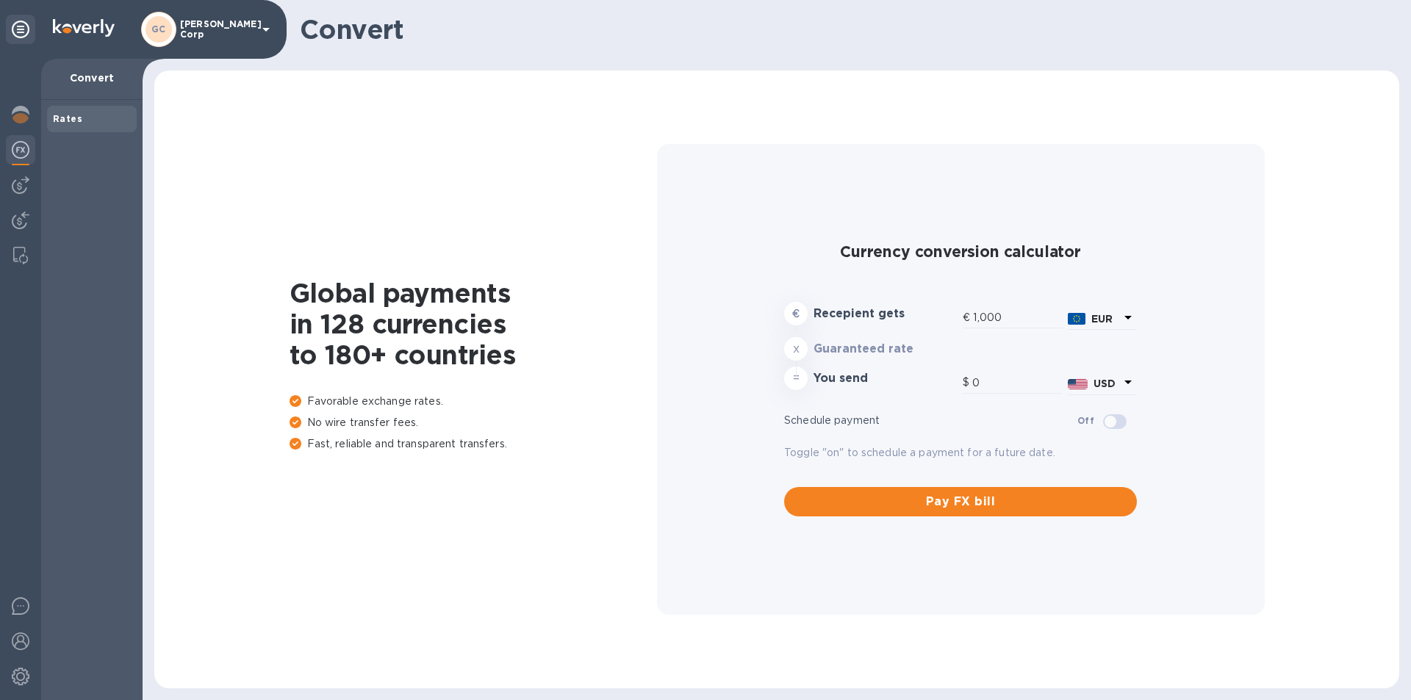
type input "1,179.79"
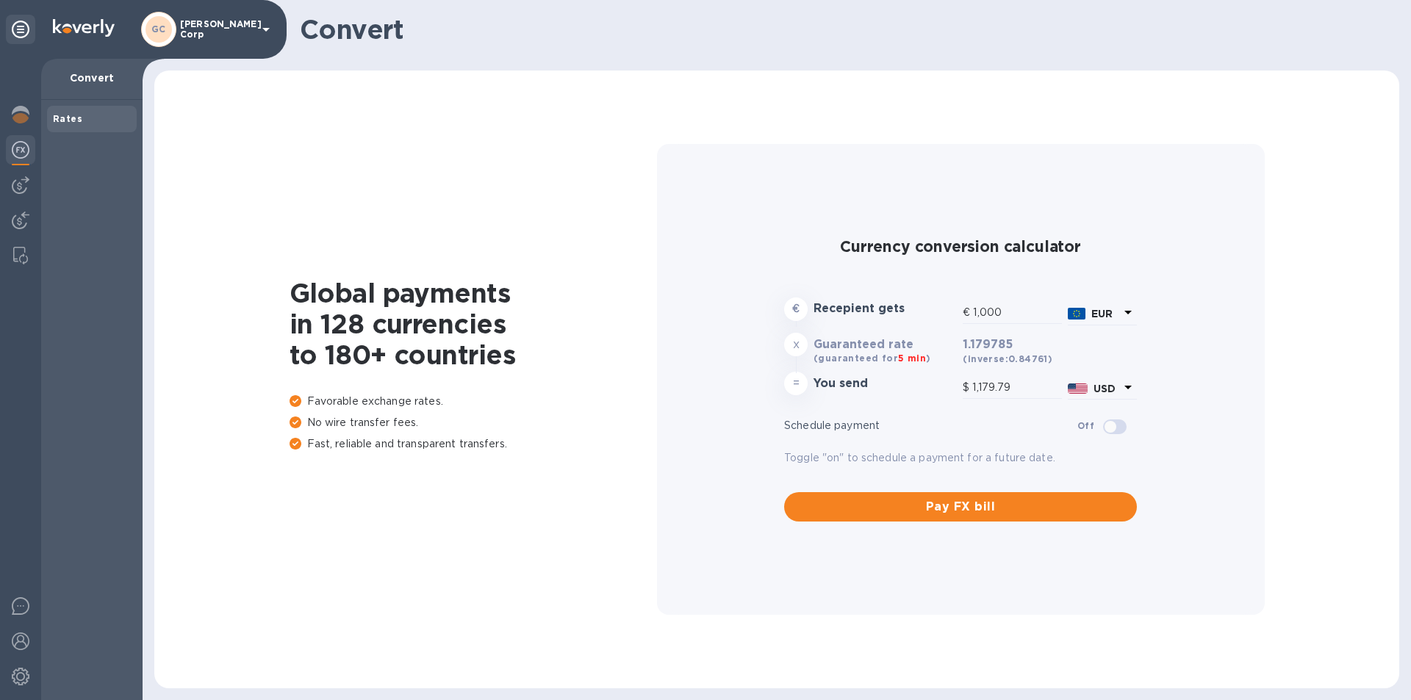
click at [79, 71] on p "Convert" at bounding box center [92, 78] width 78 height 15
click at [2, 132] on div at bounding box center [20, 379] width 41 height 641
click at [28, 99] on div at bounding box center [20, 379] width 41 height 641
click at [23, 103] on div at bounding box center [20, 116] width 29 height 32
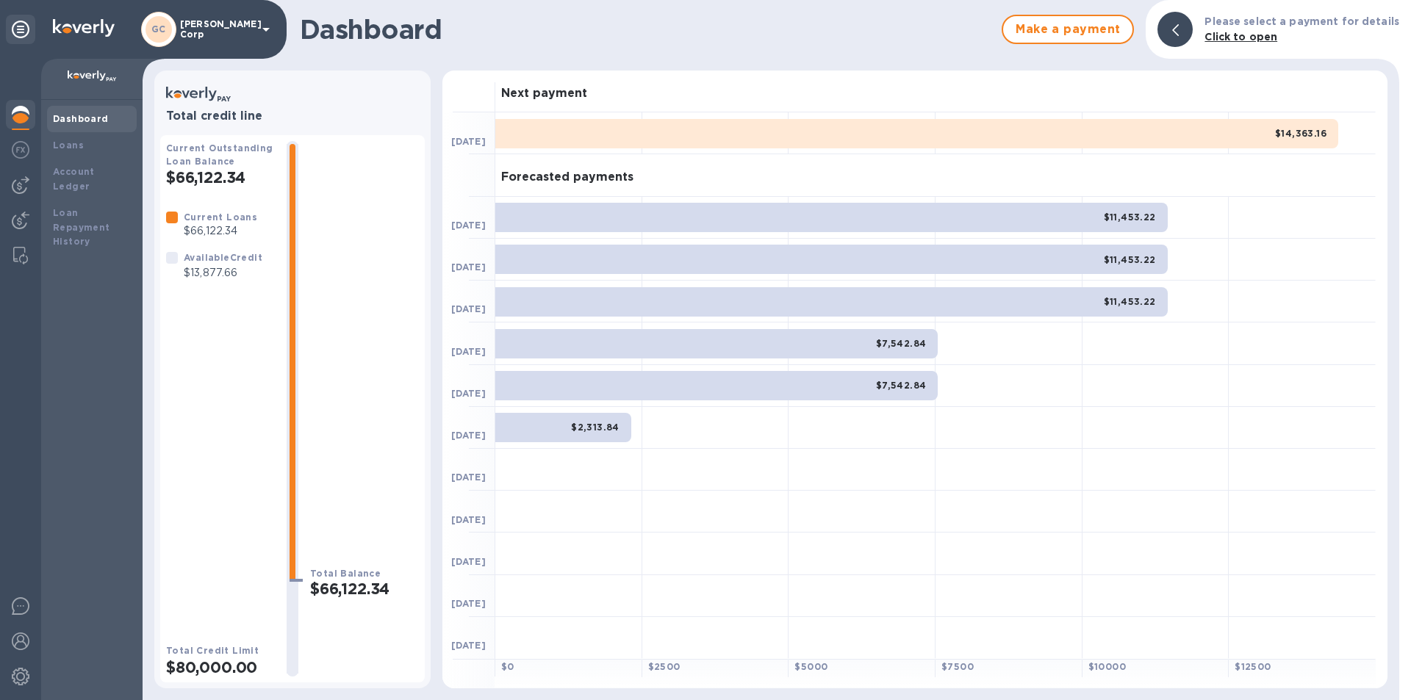
click at [20, 27] on icon at bounding box center [21, 30] width 18 height 18
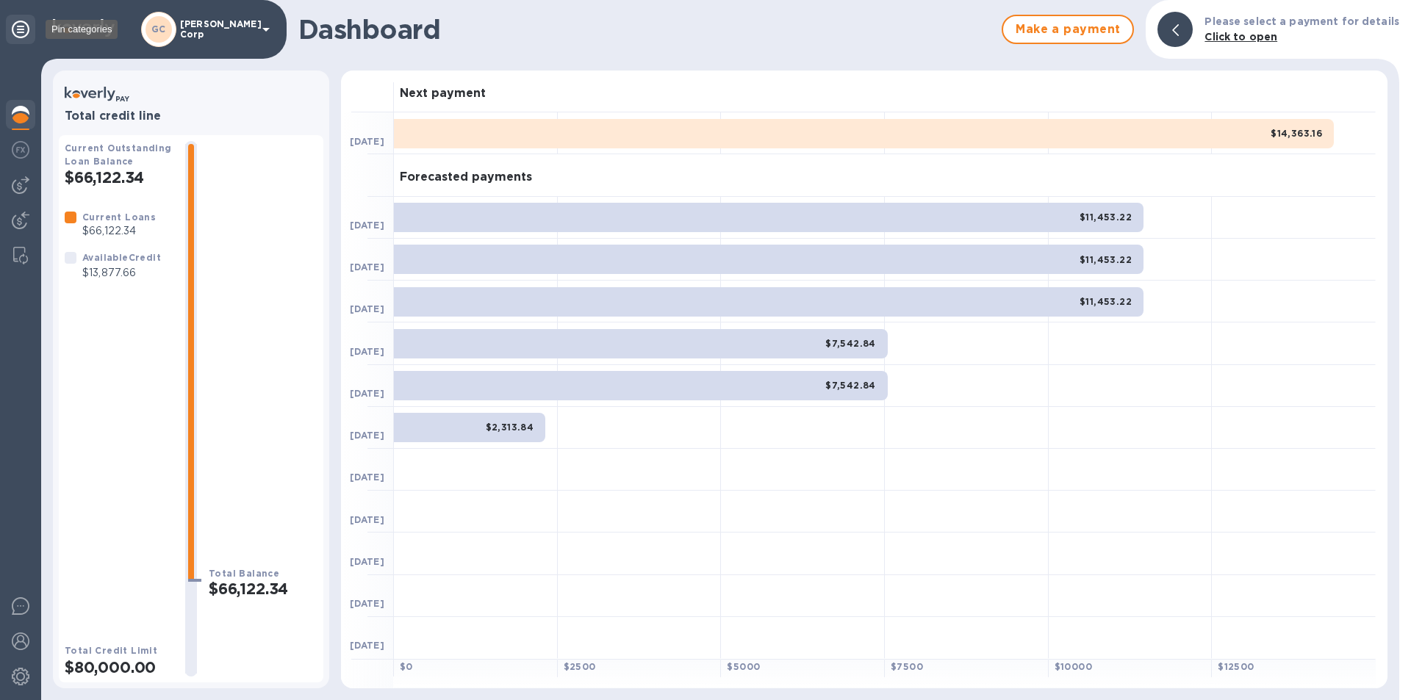
click at [20, 27] on icon at bounding box center [21, 30] width 18 height 18
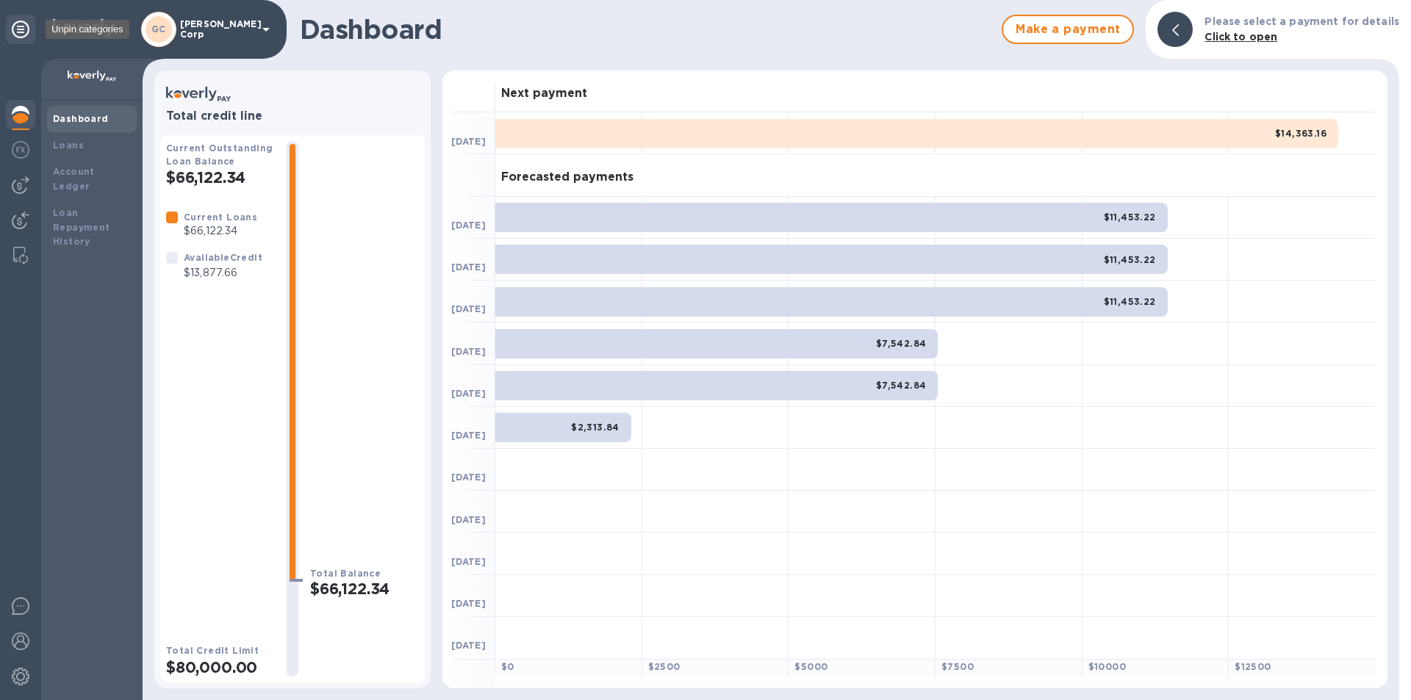
click at [20, 27] on icon at bounding box center [21, 30] width 18 height 18
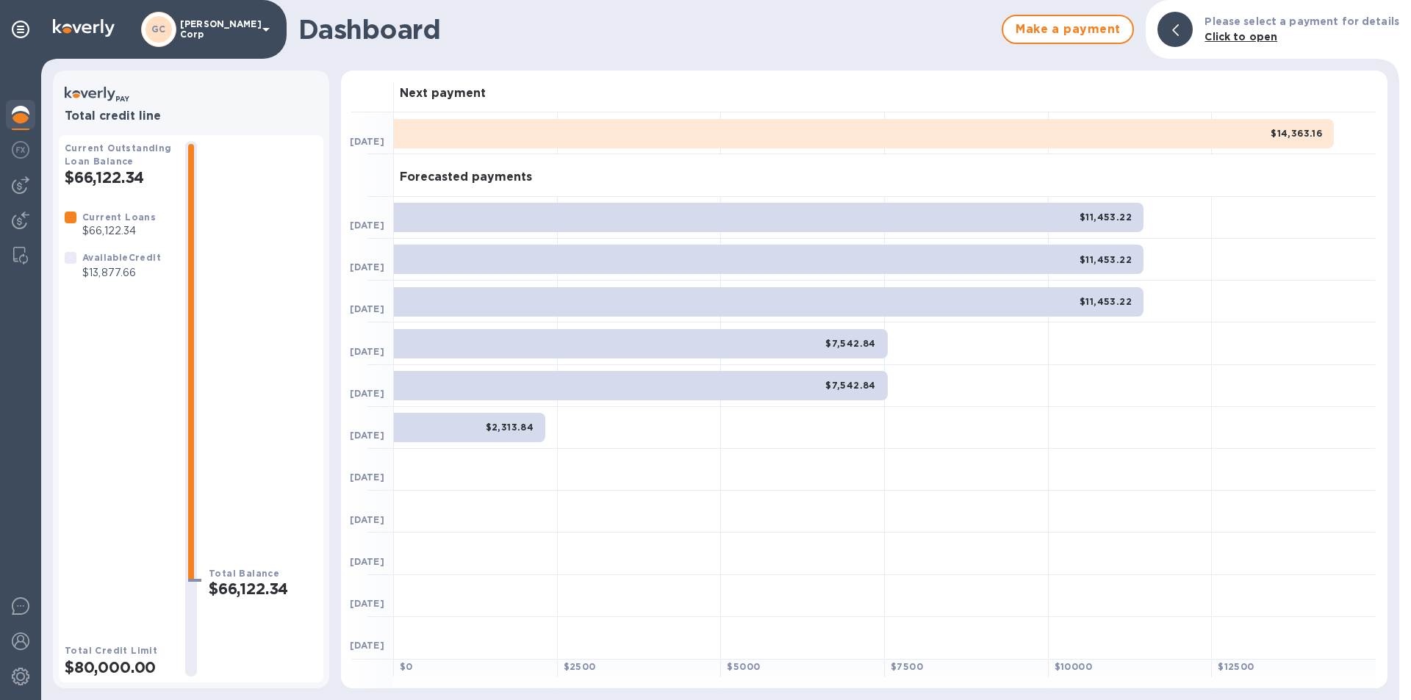
click at [82, 118] on h3 "Total credit line" at bounding box center [191, 116] width 253 height 14
click at [488, 145] on div "$14,363.16" at bounding box center [864, 133] width 940 height 29
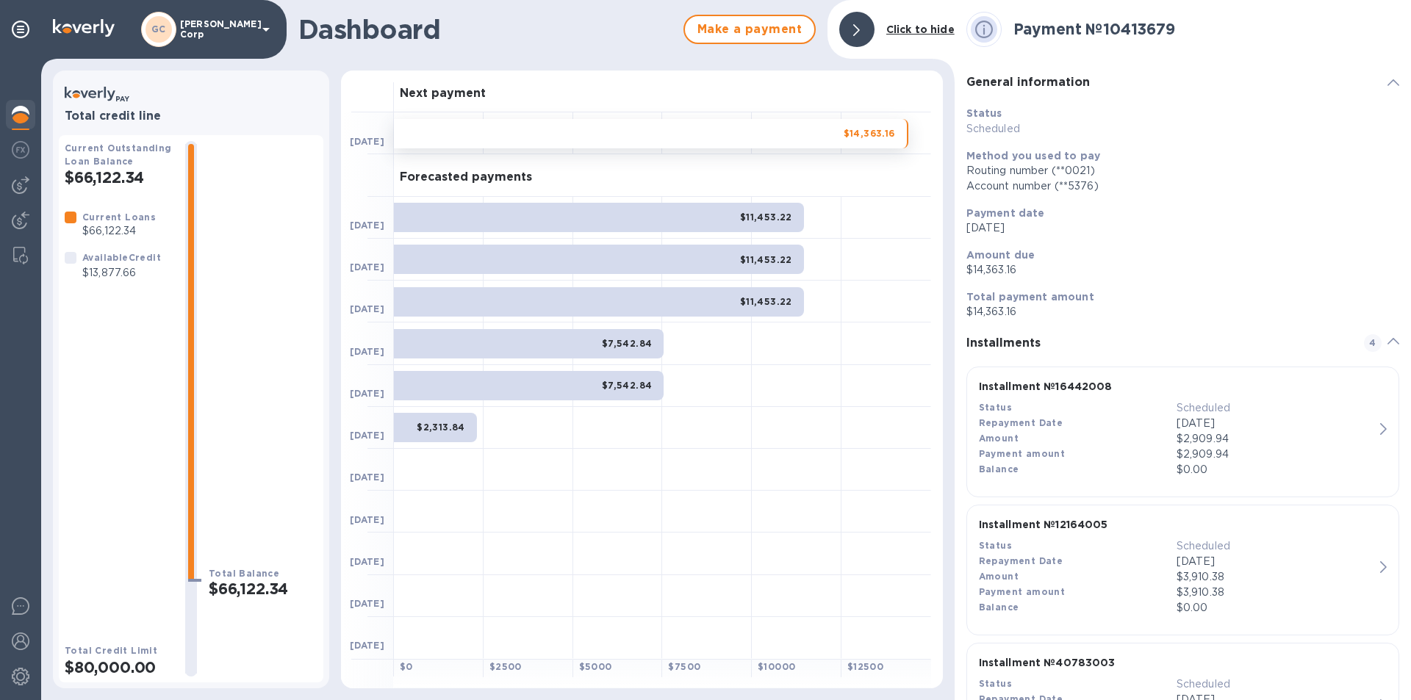
click at [527, 228] on div "$11,453.22" at bounding box center [599, 217] width 410 height 29
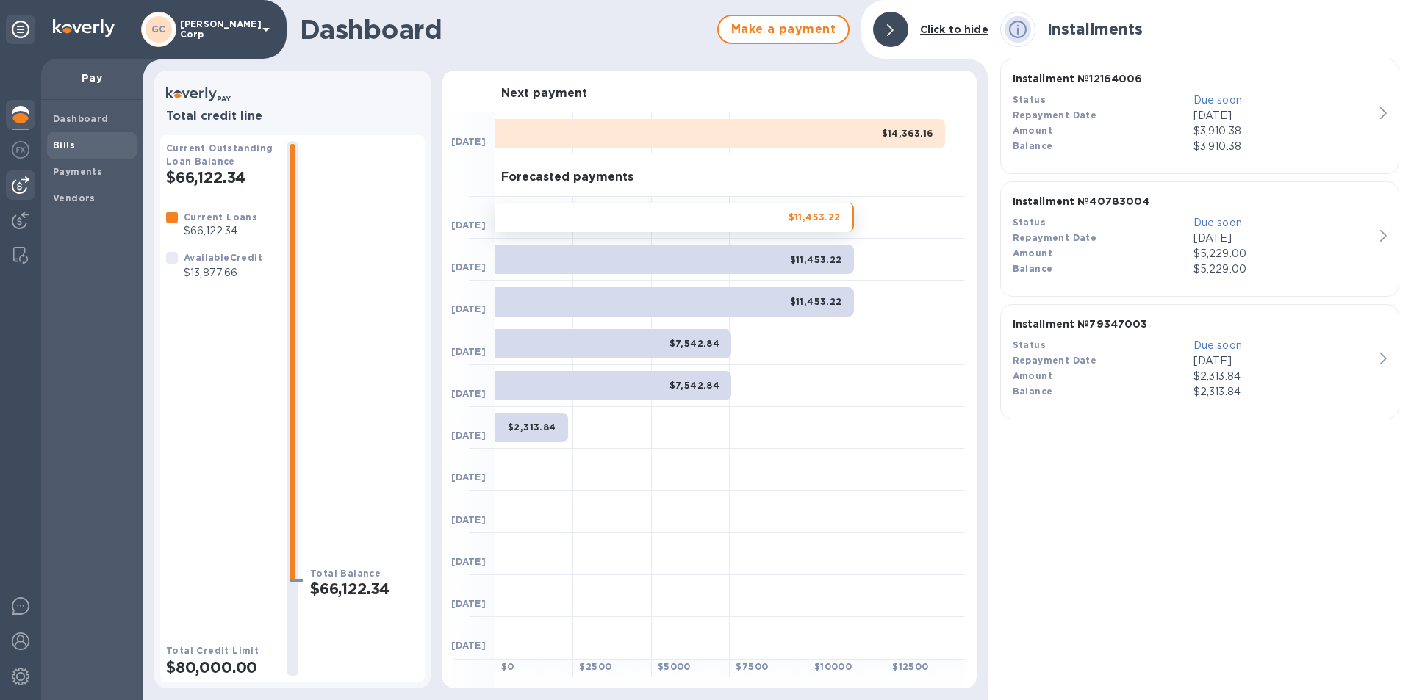
click at [82, 138] on span "Bills" at bounding box center [92, 145] width 78 height 15
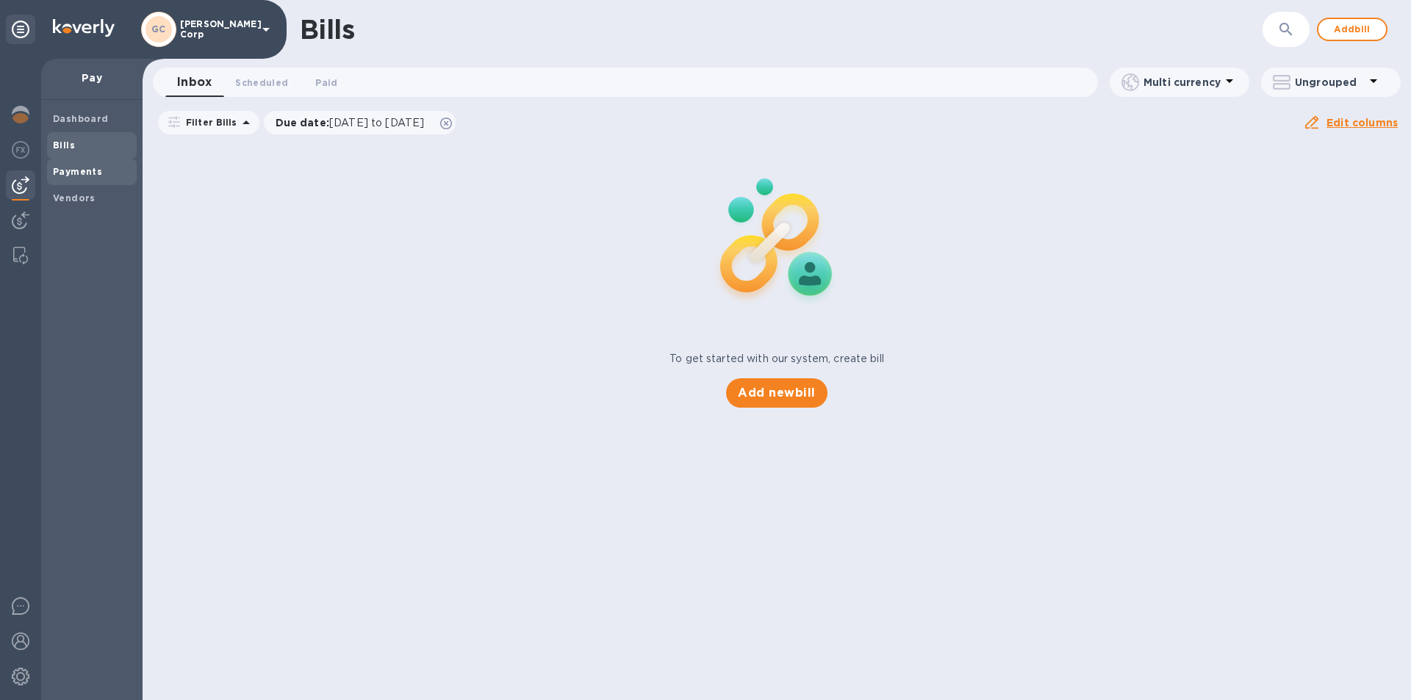
click at [82, 173] on b "Payments" at bounding box center [77, 171] width 49 height 11
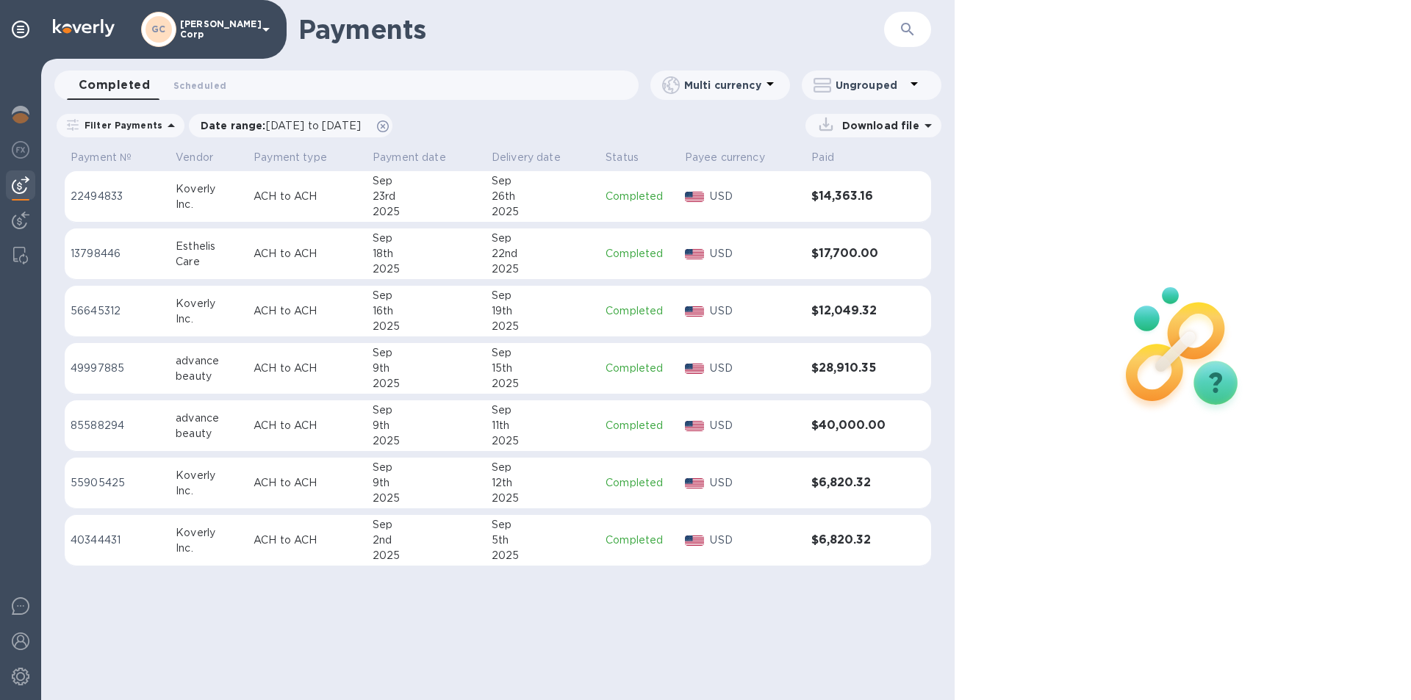
click at [337, 81] on div "Completed 0 Scheduled 0" at bounding box center [353, 85] width 572 height 29
click at [101, 90] on span "Completed 0" at bounding box center [114, 85] width 71 height 21
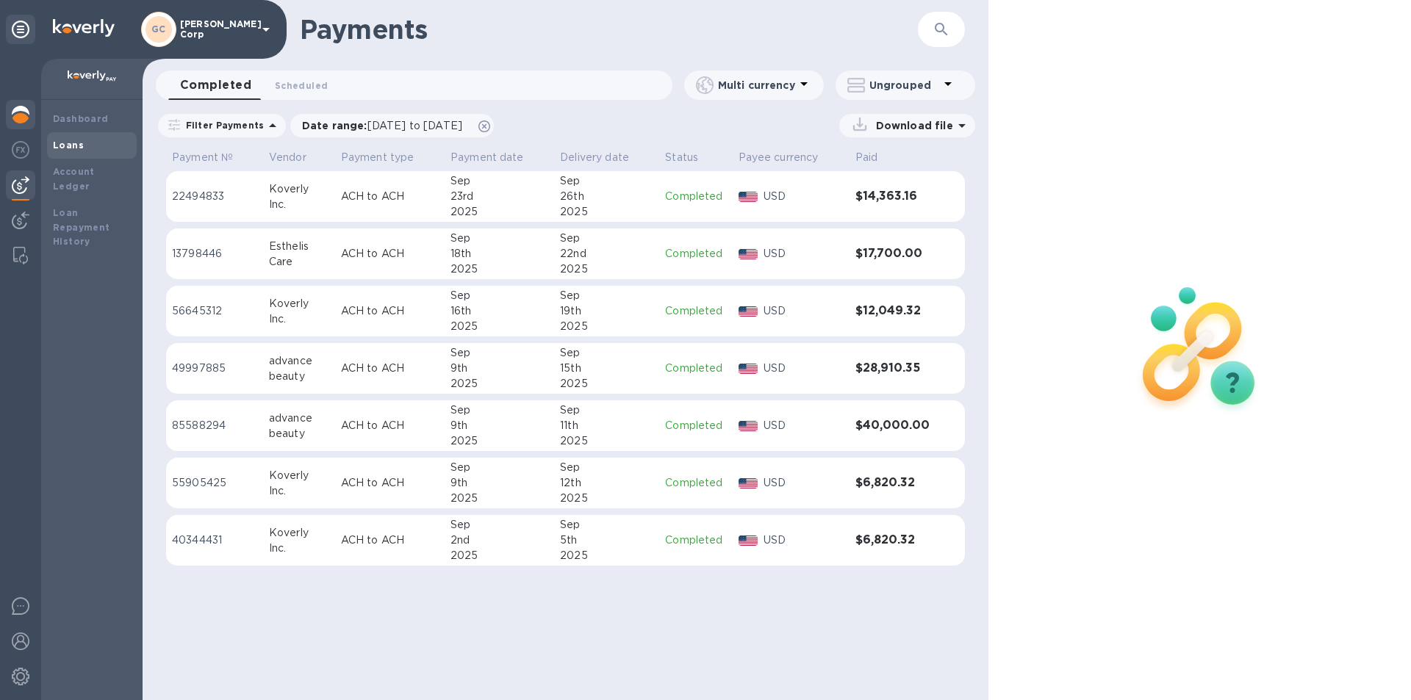
click at [67, 146] on b "Loans" at bounding box center [68, 145] width 31 height 11
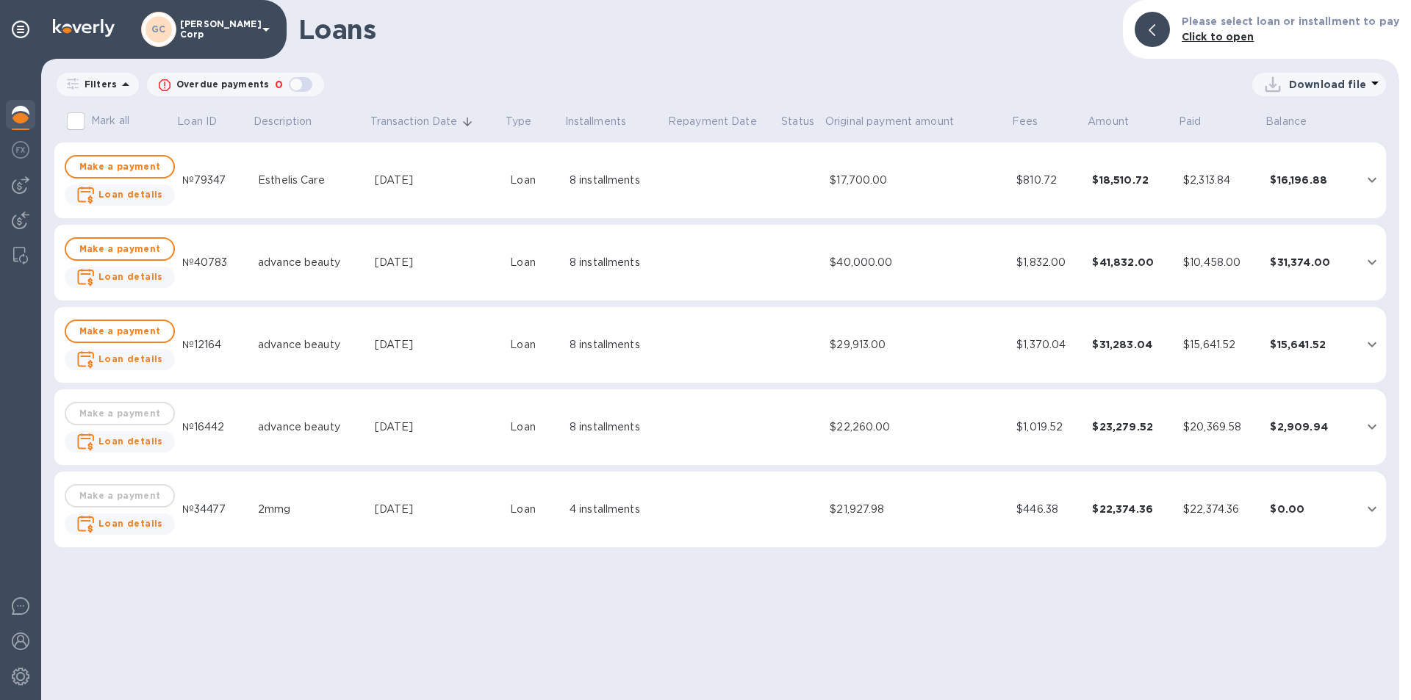
click at [85, 123] on input "Mark all" at bounding box center [75, 121] width 31 height 31
checkbox input "true"
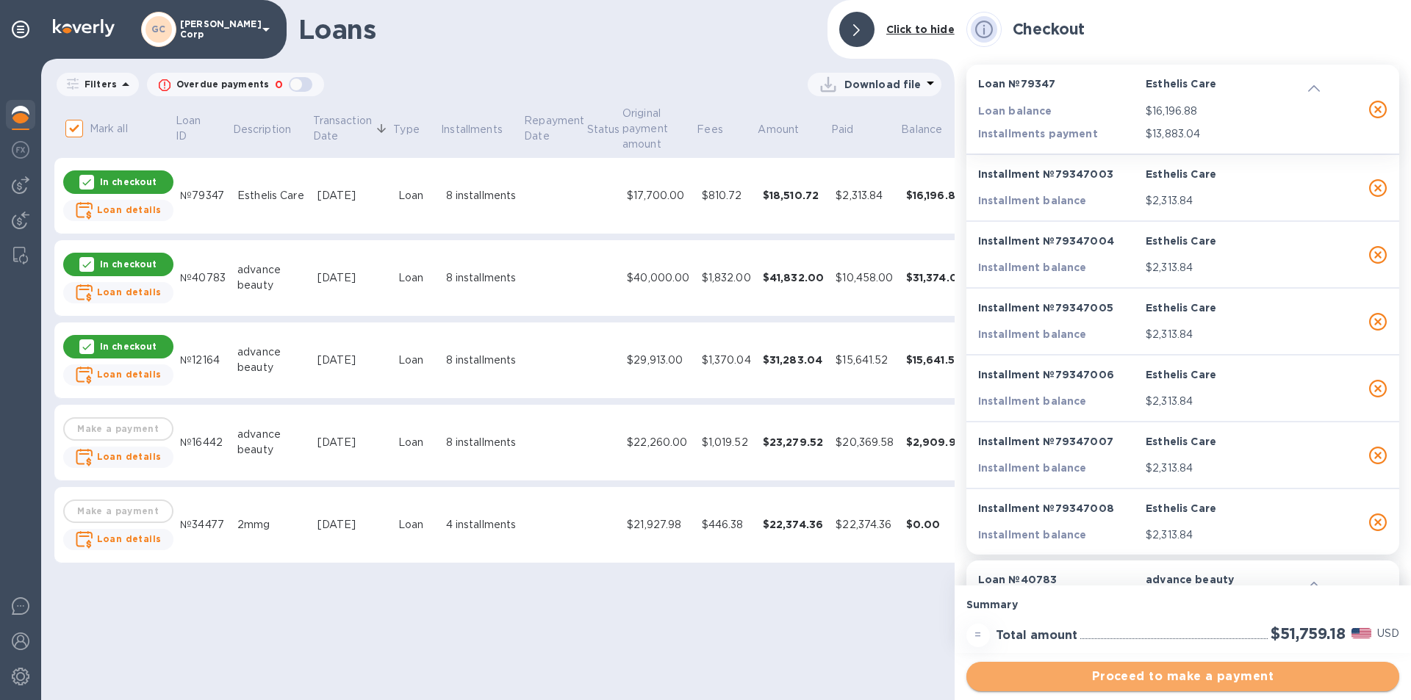
click at [977, 666] on button "Proceed to make a payment" at bounding box center [1182, 676] width 433 height 29
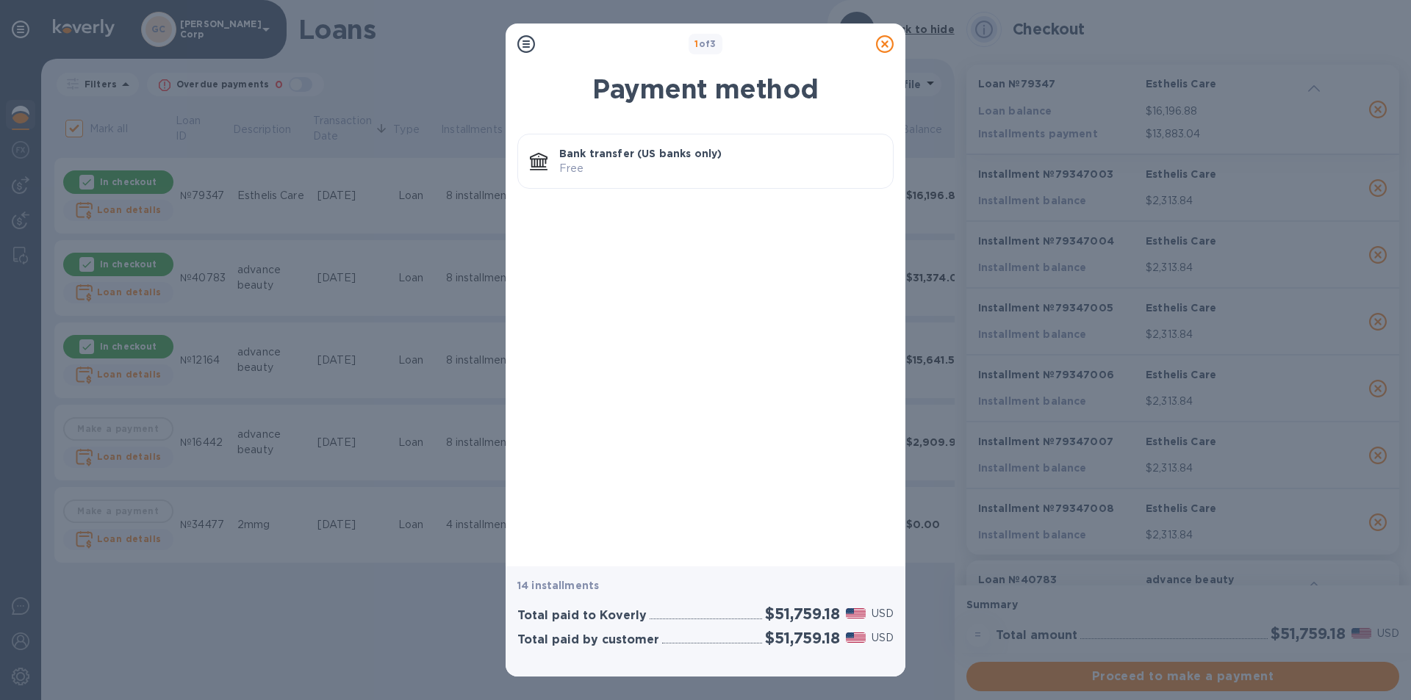
click at [878, 51] on icon at bounding box center [885, 44] width 18 height 18
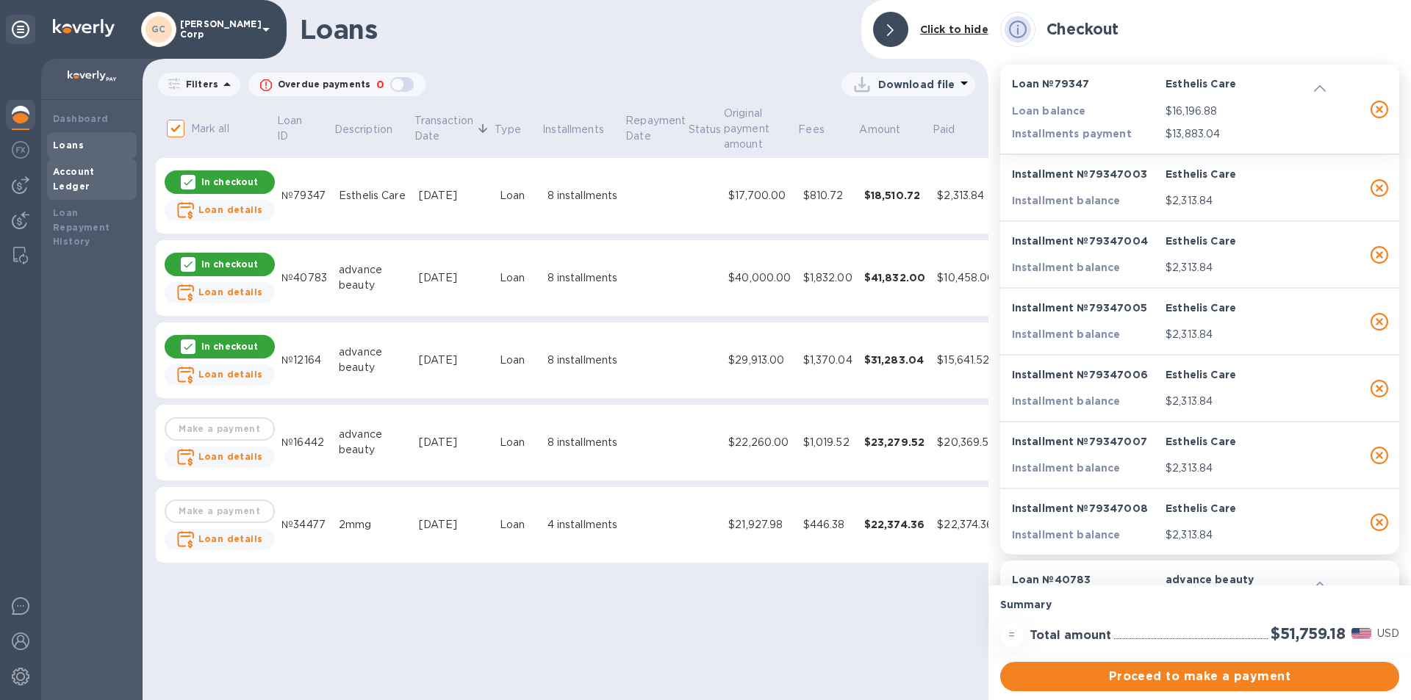
click at [60, 161] on div "Account Ledger" at bounding box center [92, 179] width 90 height 41
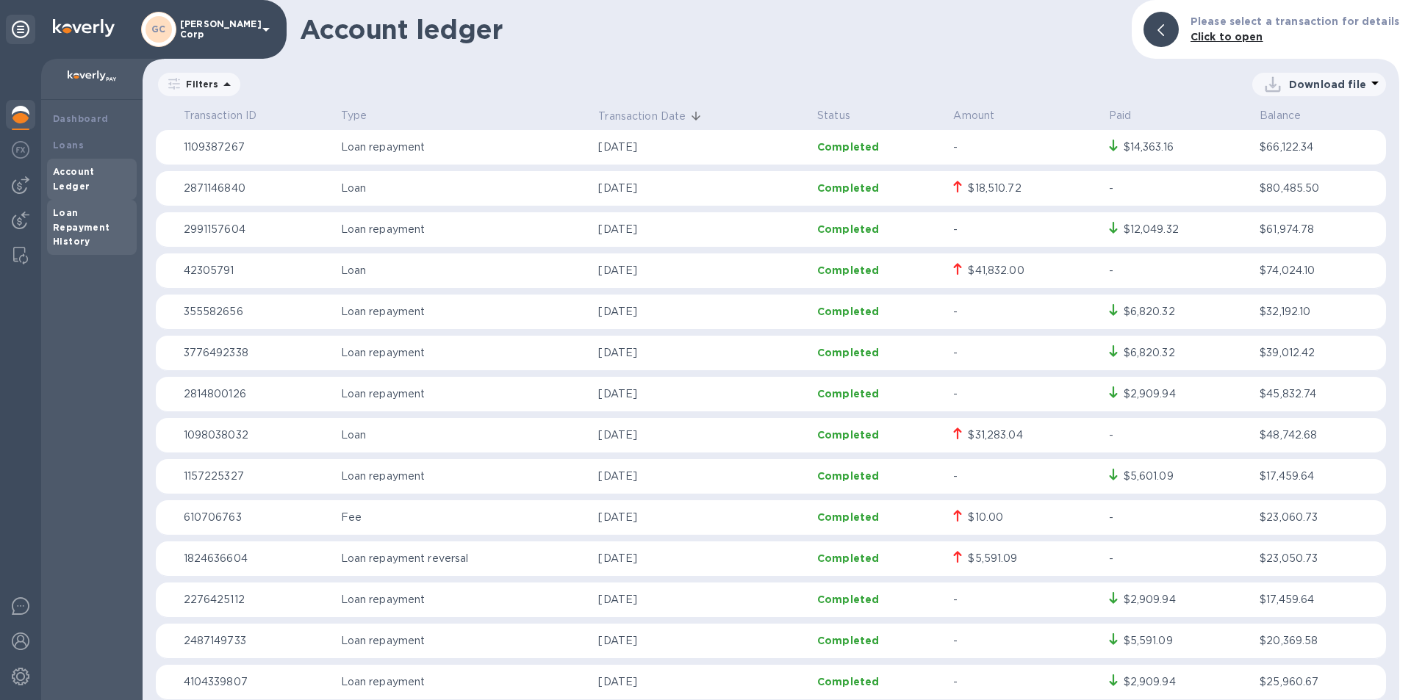
click at [69, 207] on b "Loan Repayment History" at bounding box center [81, 227] width 57 height 40
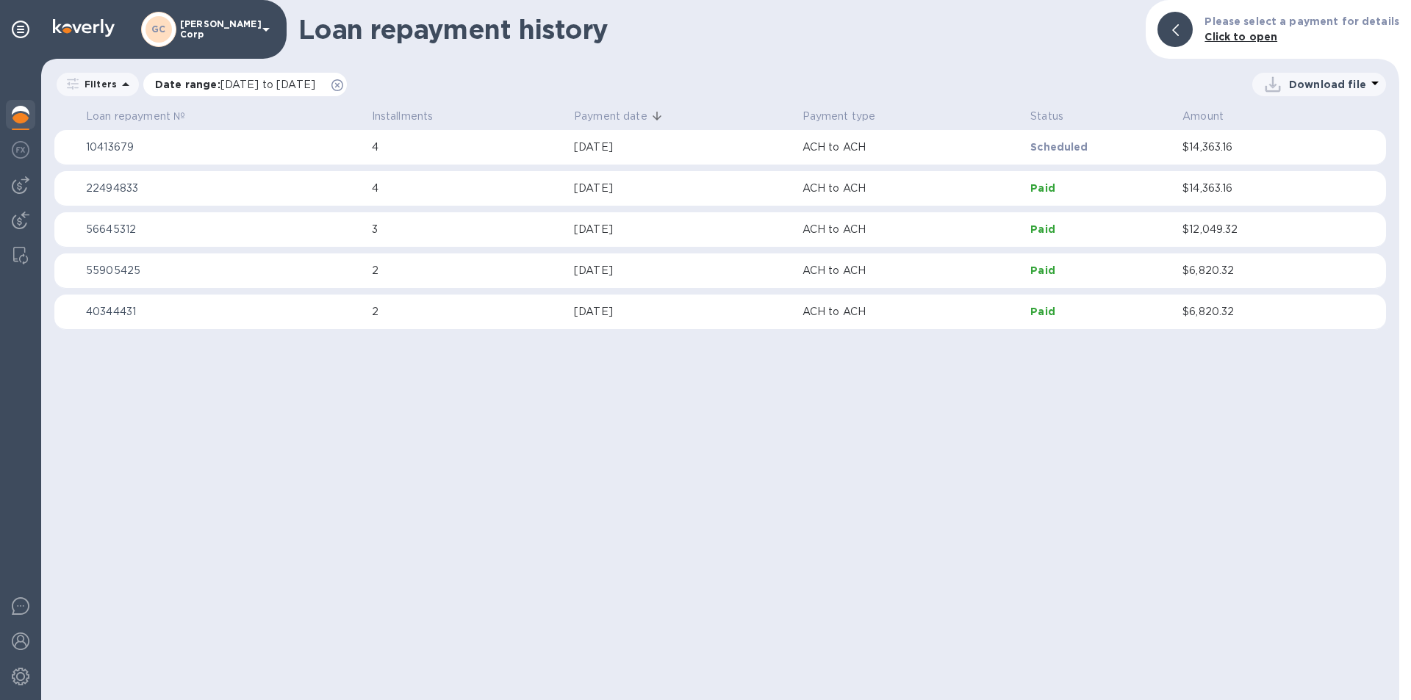
click at [343, 82] on icon at bounding box center [337, 85] width 12 height 12
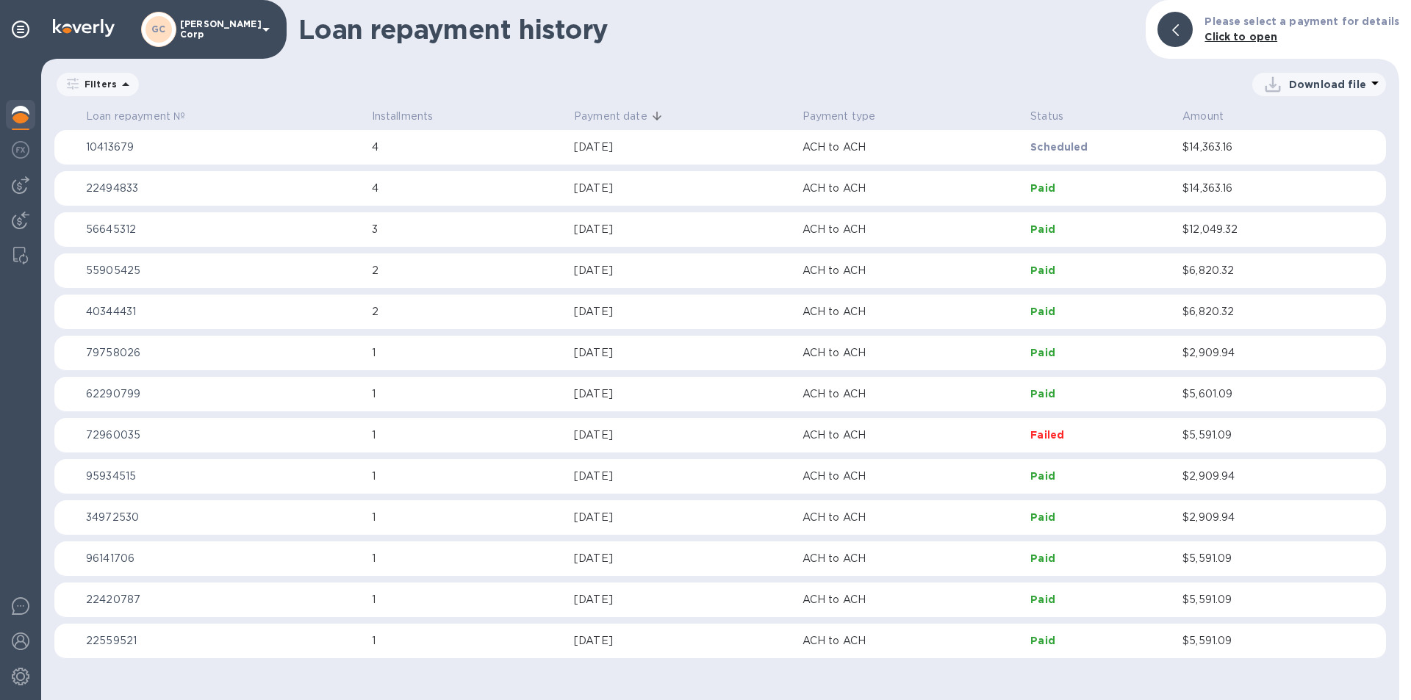
click at [118, 89] on icon at bounding box center [126, 85] width 18 height 18
click at [109, 144] on p "Date range" at bounding box center [155, 144] width 162 height 15
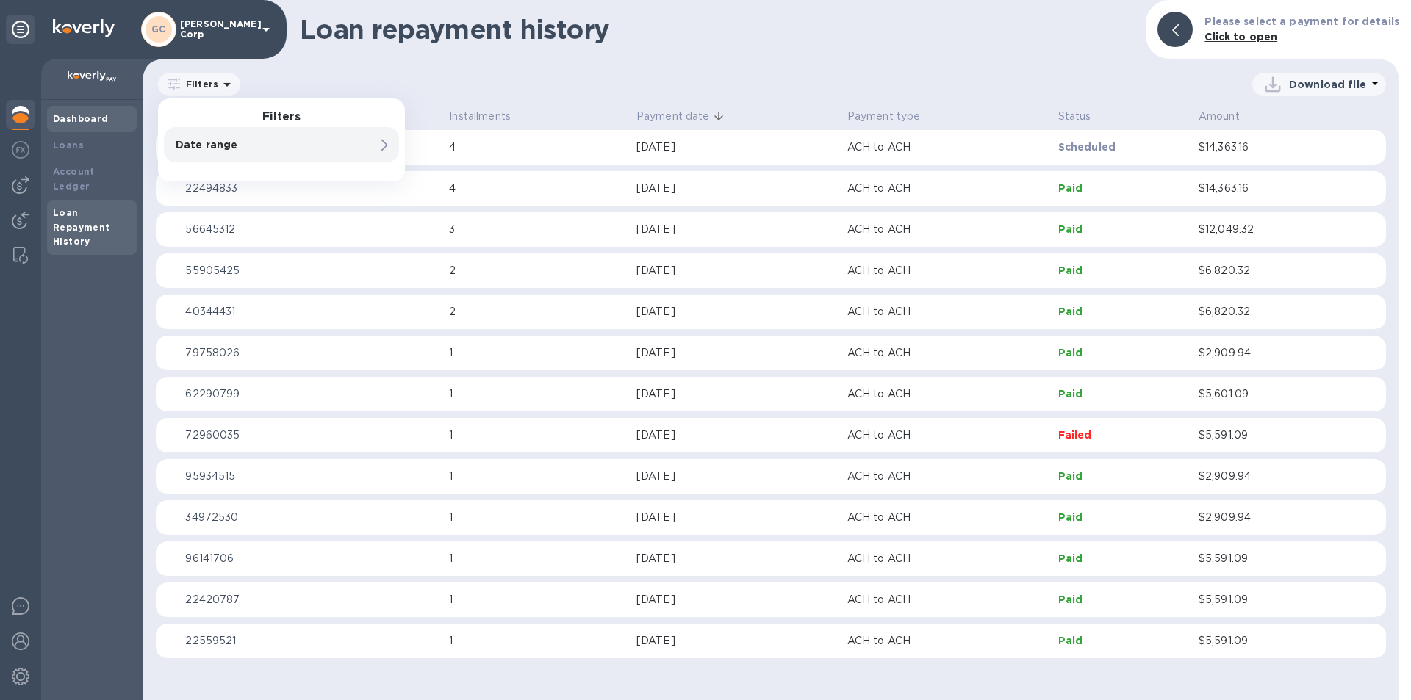
click at [54, 131] on div "Dashboard" at bounding box center [92, 119] width 90 height 26
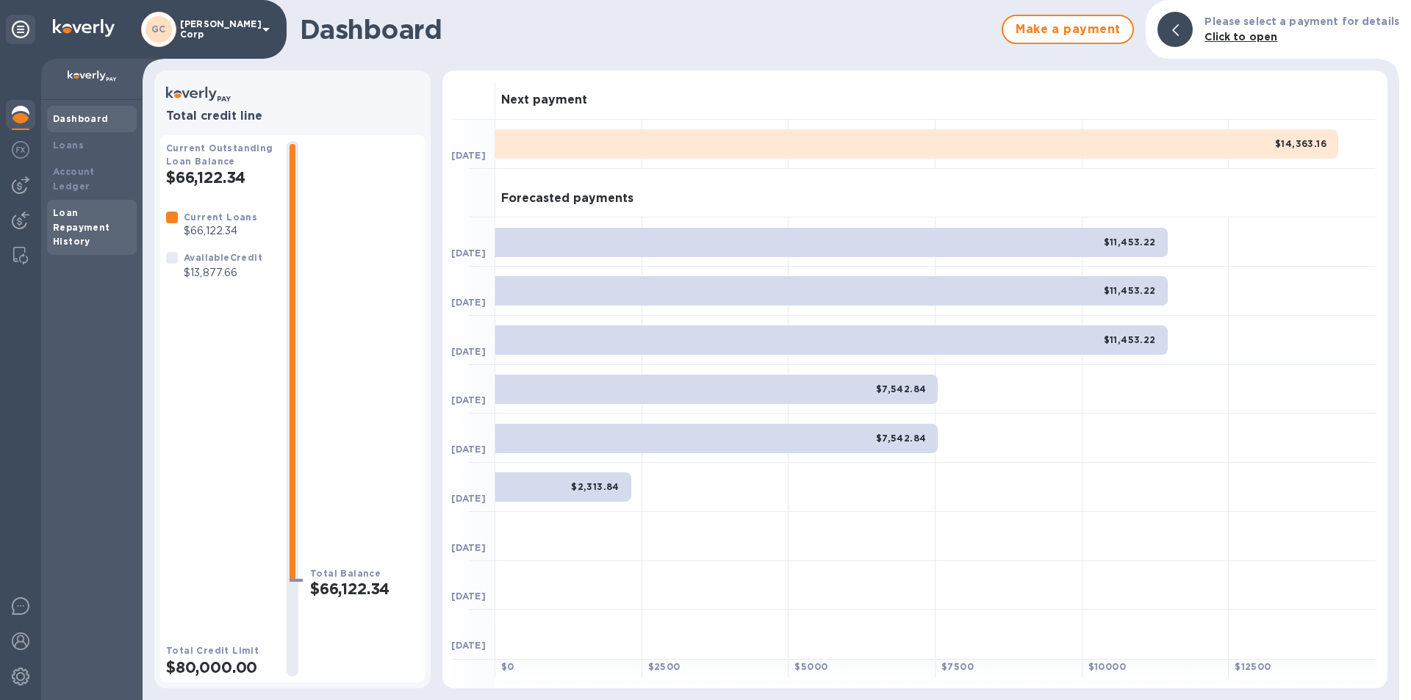
click at [57, 213] on b "Loan Repayment History" at bounding box center [81, 227] width 57 height 40
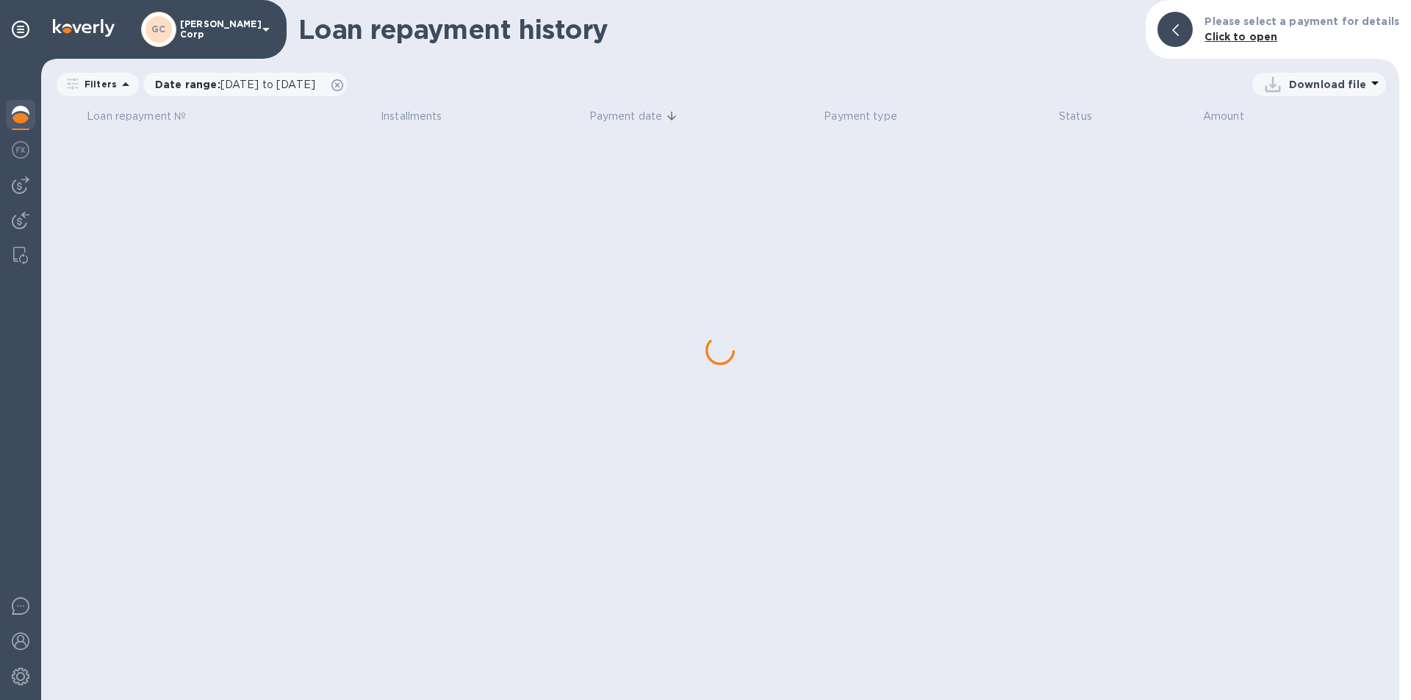
click at [196, 35] on div "[PERSON_NAME] Corp" at bounding box center [208, 29] width 134 height 35
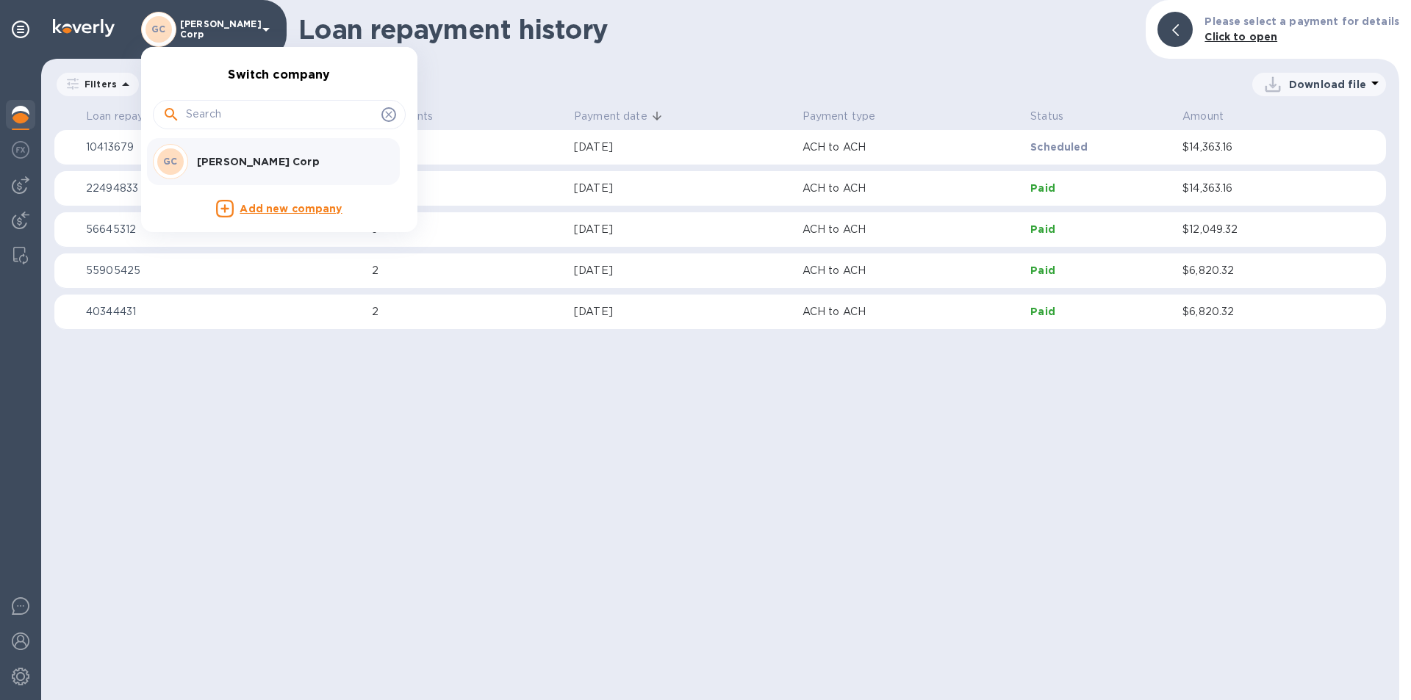
click at [7, 176] on div at bounding box center [705, 350] width 1411 height 700
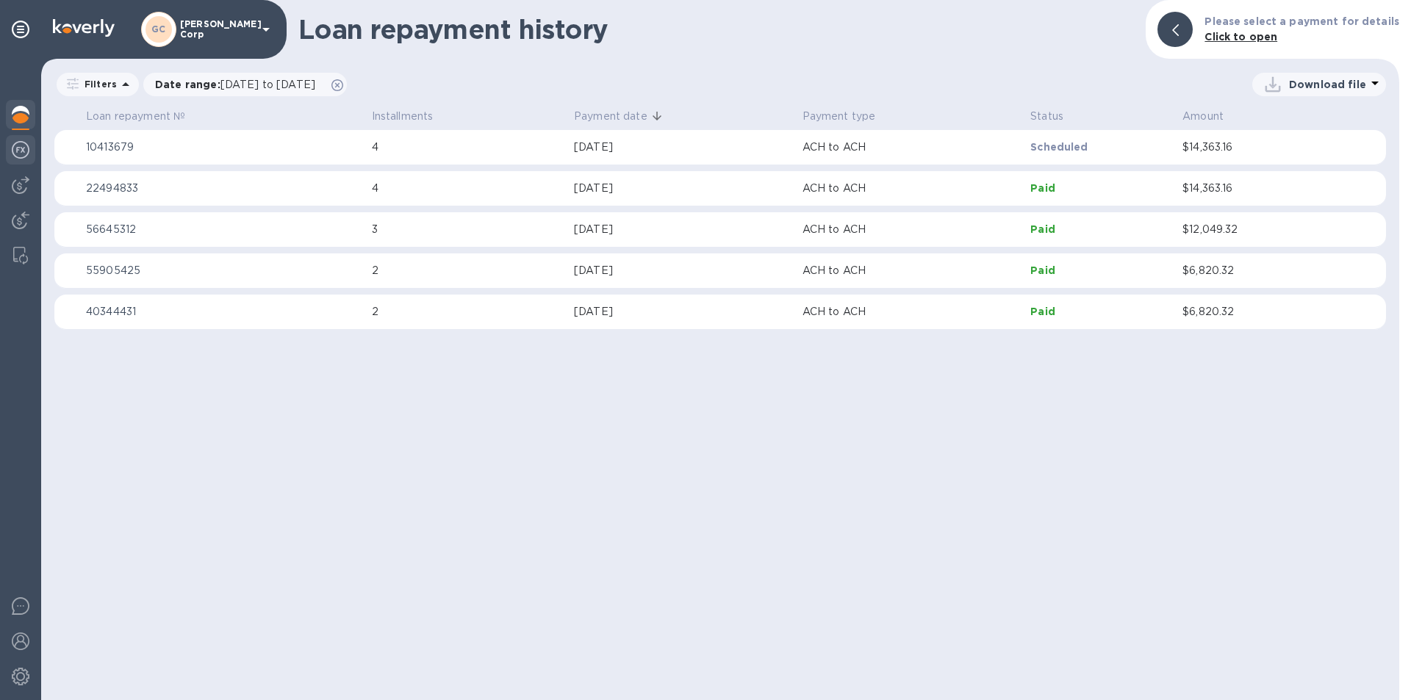
drag, startPoint x: 18, startPoint y: 119, endPoint x: 19, endPoint y: 136, distance: 17.0
click at [18, 120] on img at bounding box center [21, 115] width 18 height 18
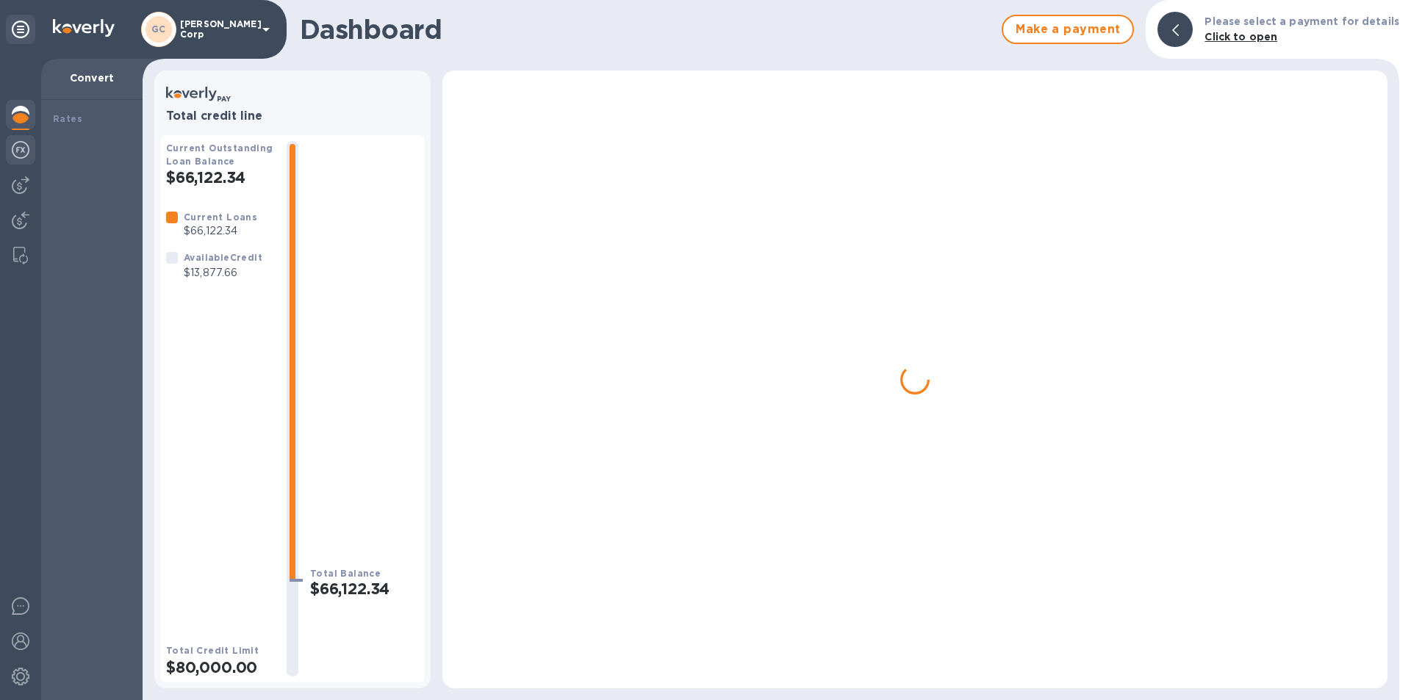
click at [20, 142] on img at bounding box center [21, 150] width 18 height 18
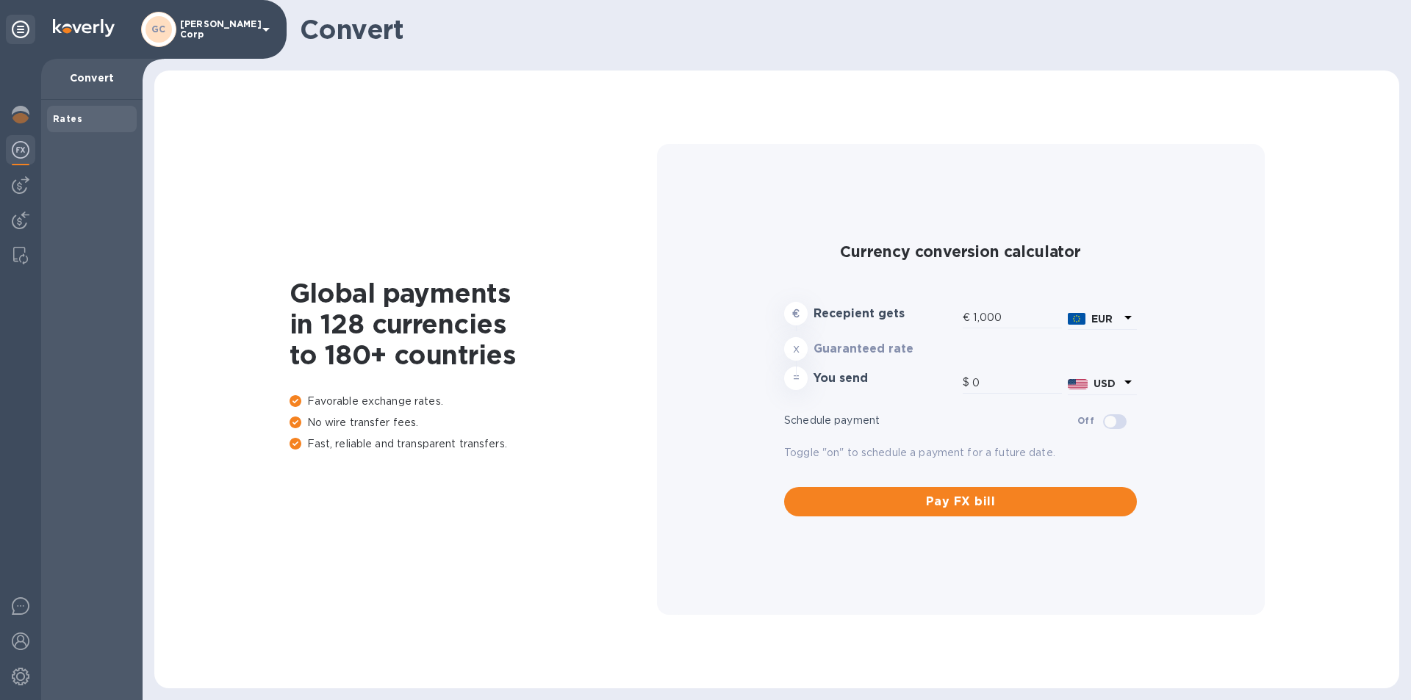
type input "1,179.89"
click at [21, 148] on img at bounding box center [21, 150] width 18 height 18
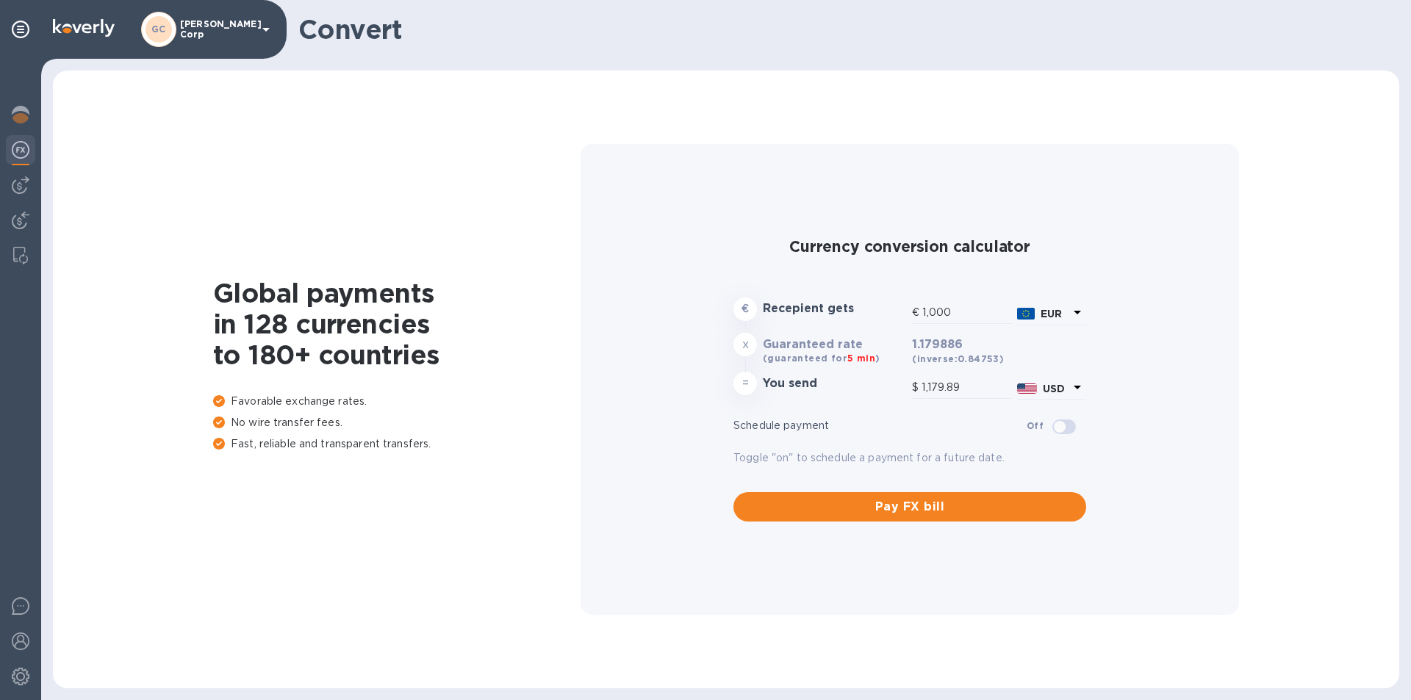
click at [21, 148] on img at bounding box center [21, 150] width 18 height 18
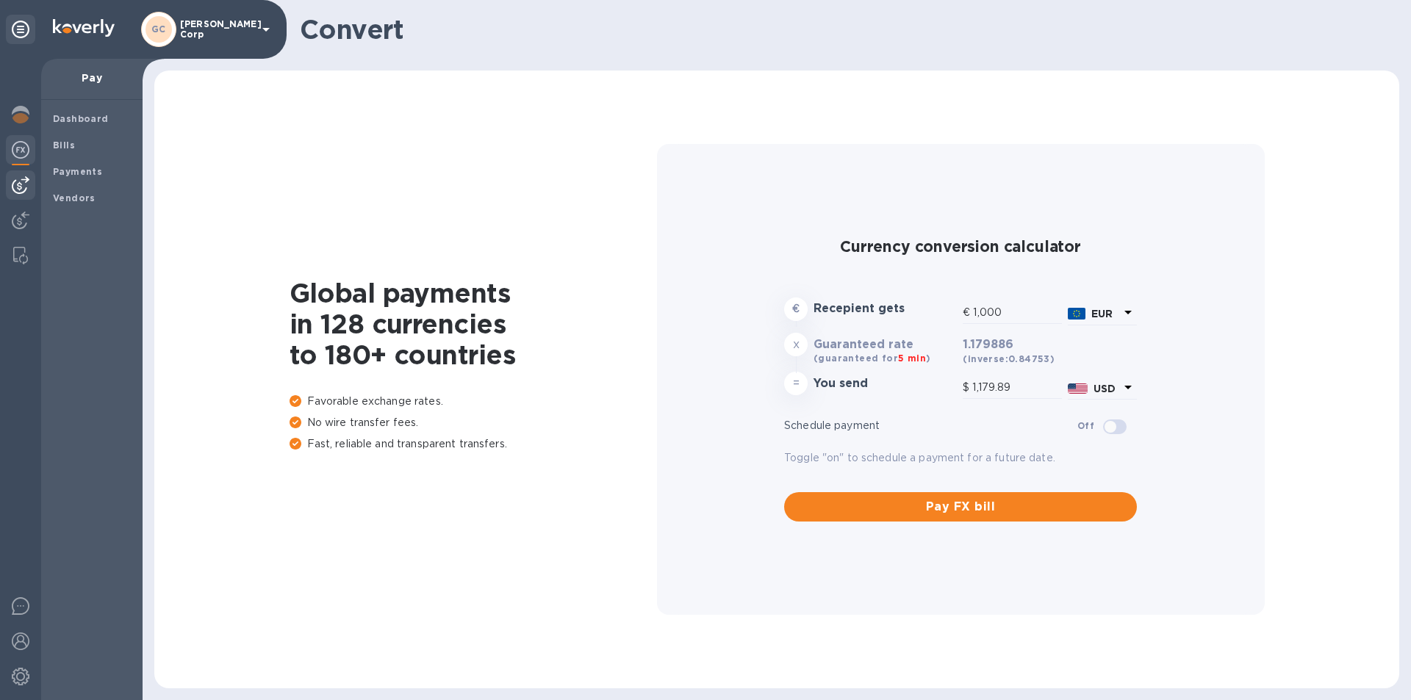
click at [19, 183] on img at bounding box center [21, 185] width 18 height 18
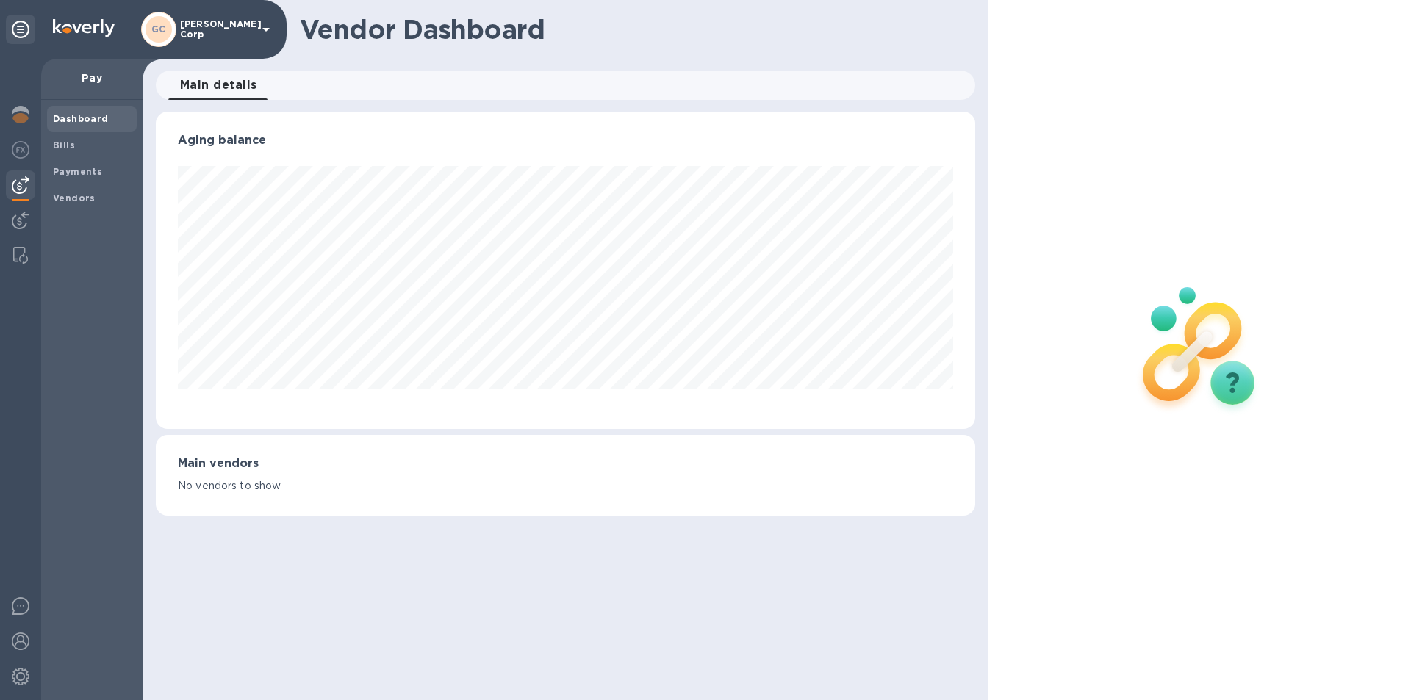
scroll to position [317, 819]
click at [29, 231] on div at bounding box center [20, 222] width 29 height 32
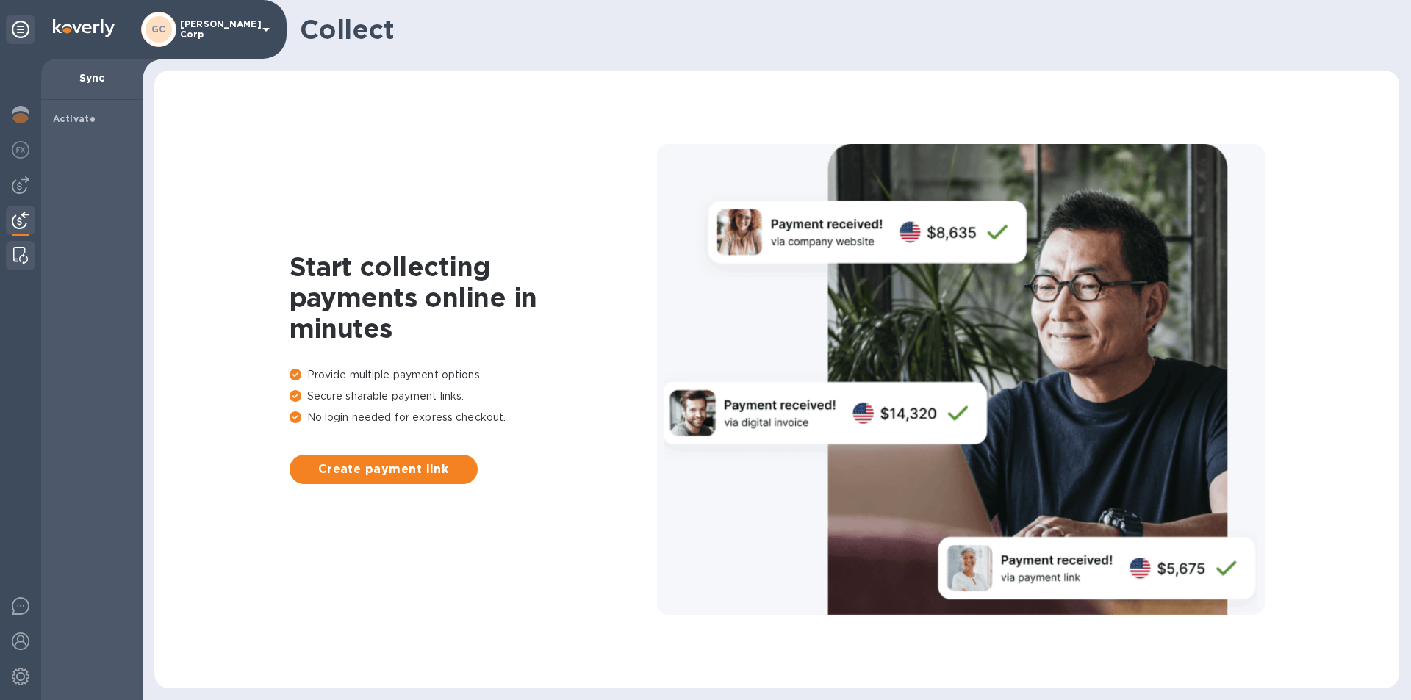
click at [28, 259] on div at bounding box center [20, 255] width 26 height 29
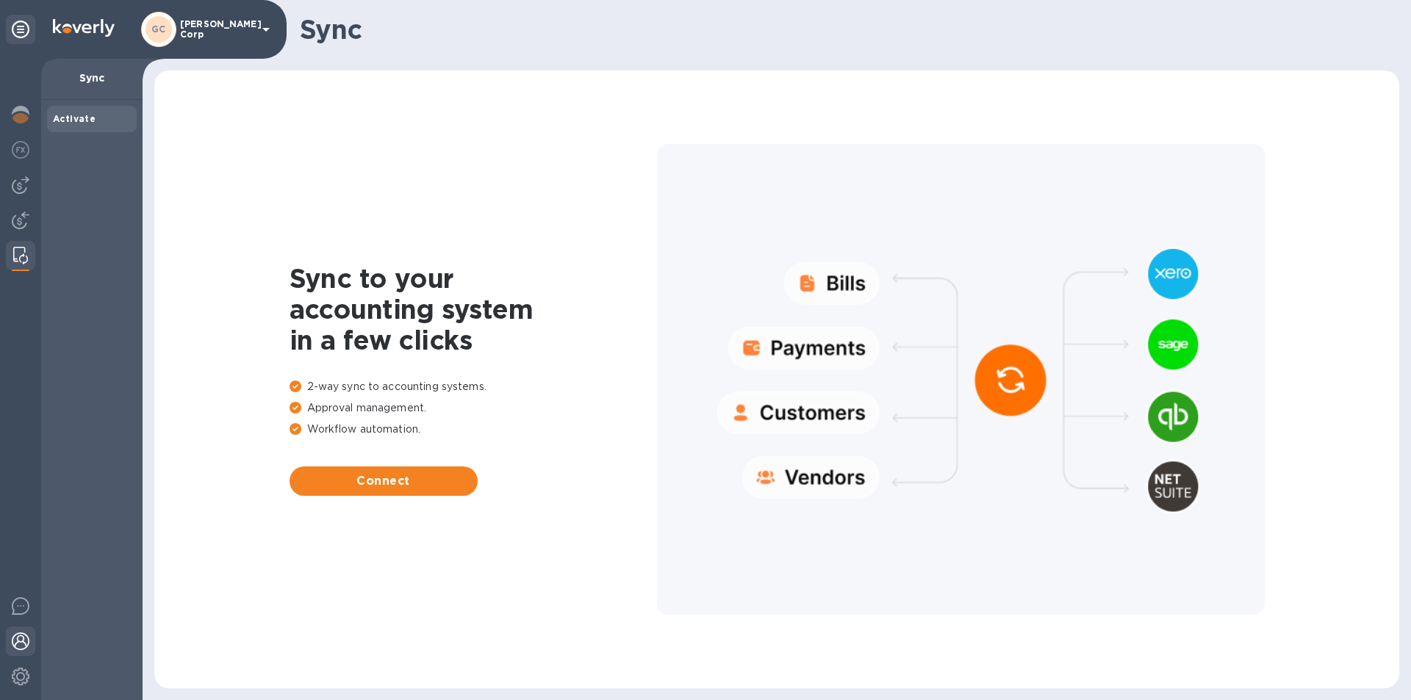
click at [27, 648] on img at bounding box center [21, 642] width 18 height 18
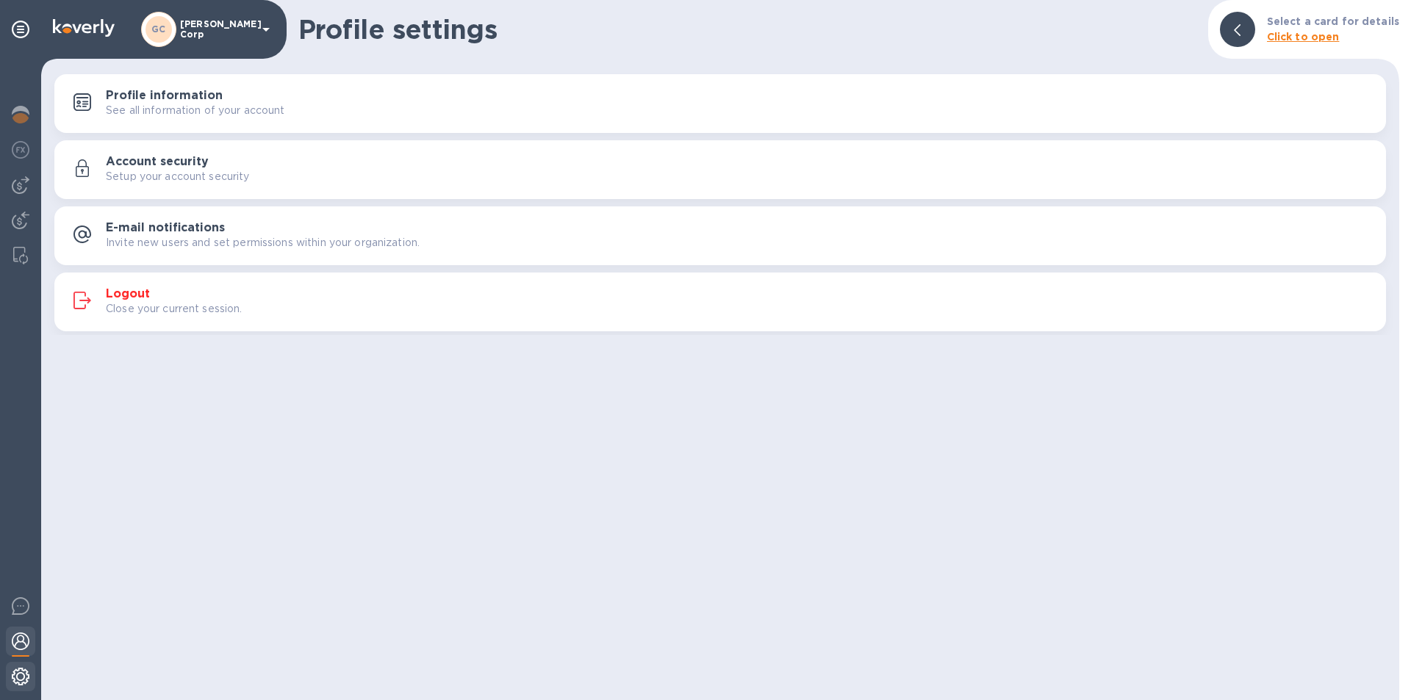
click at [20, 680] on img at bounding box center [21, 677] width 18 height 18
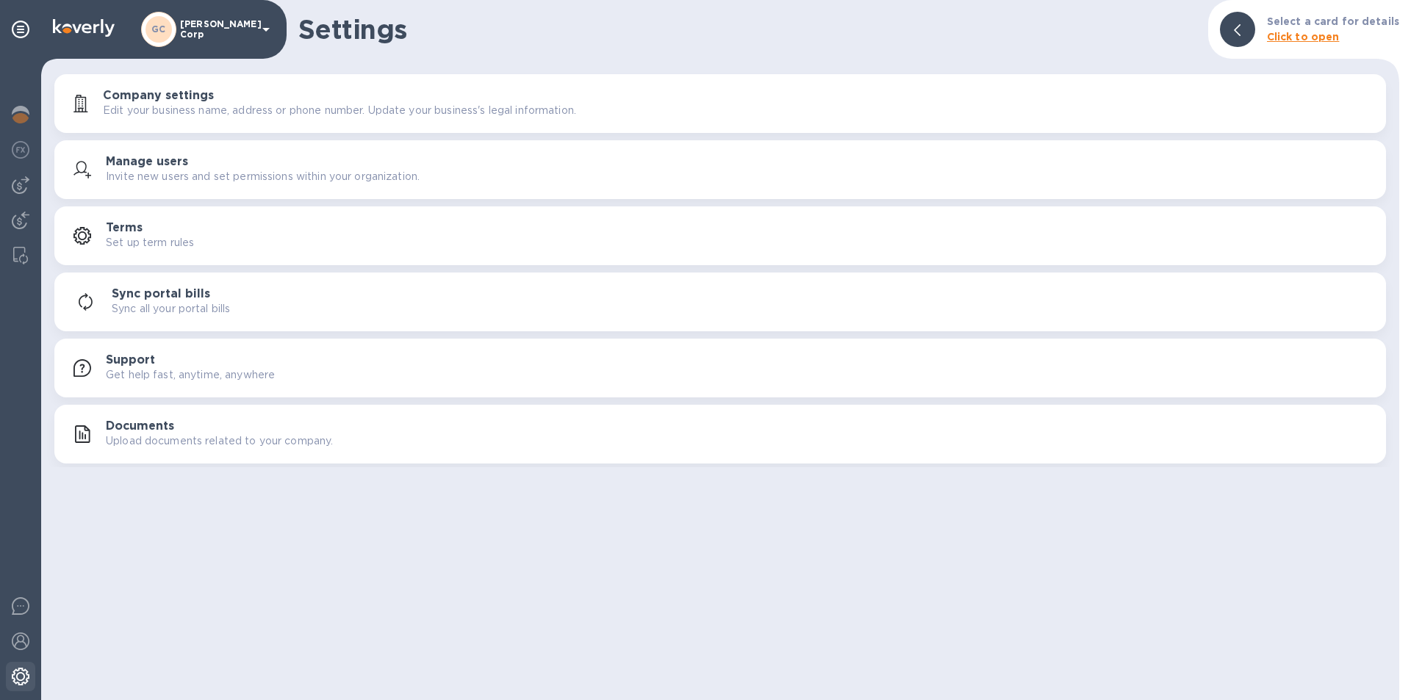
click at [18, 679] on img at bounding box center [21, 677] width 18 height 18
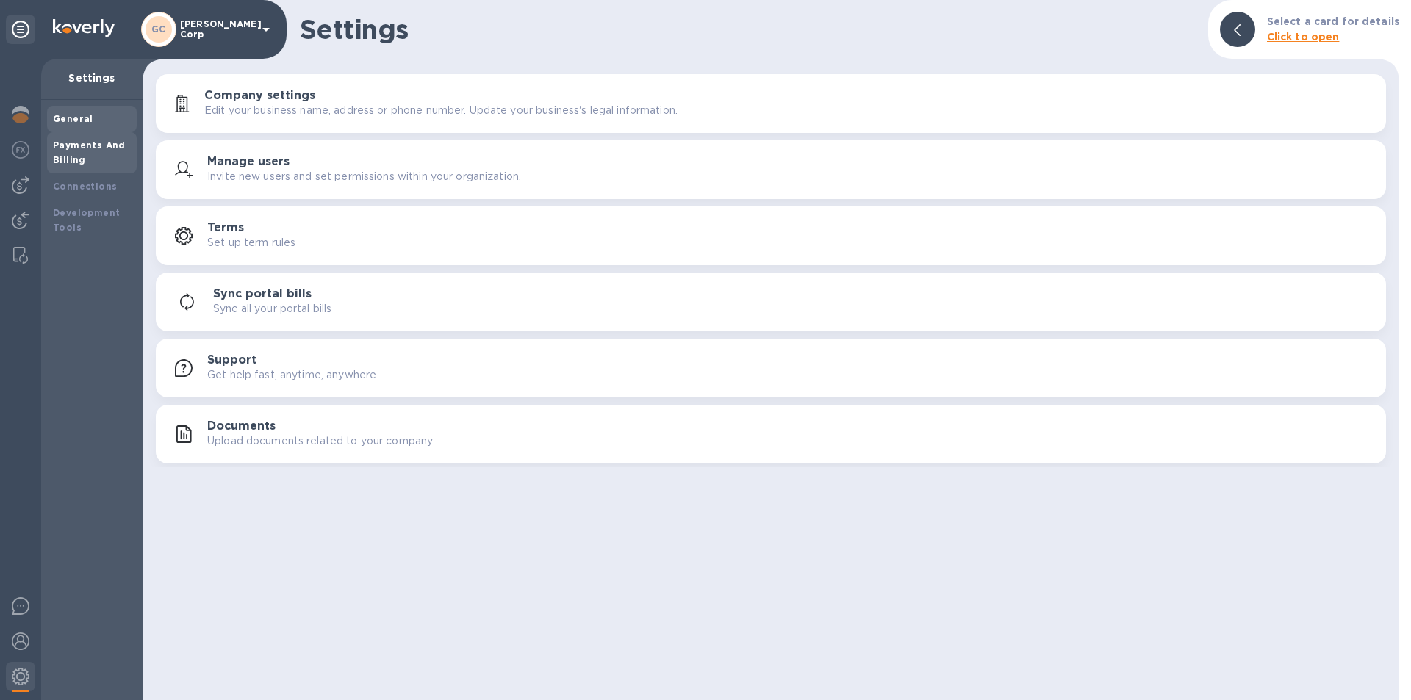
click at [108, 154] on div "Payments And Billing" at bounding box center [92, 152] width 78 height 29
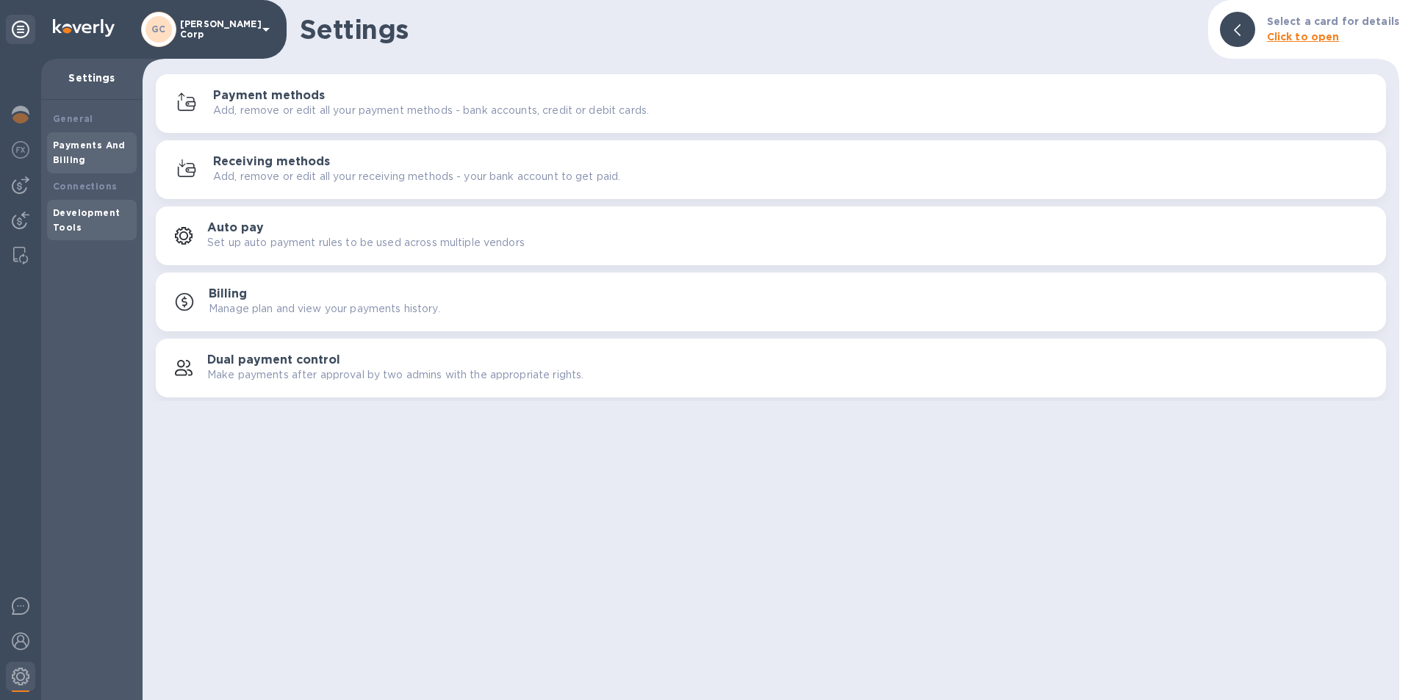
click at [101, 201] on div "Development Tools" at bounding box center [92, 220] width 90 height 41
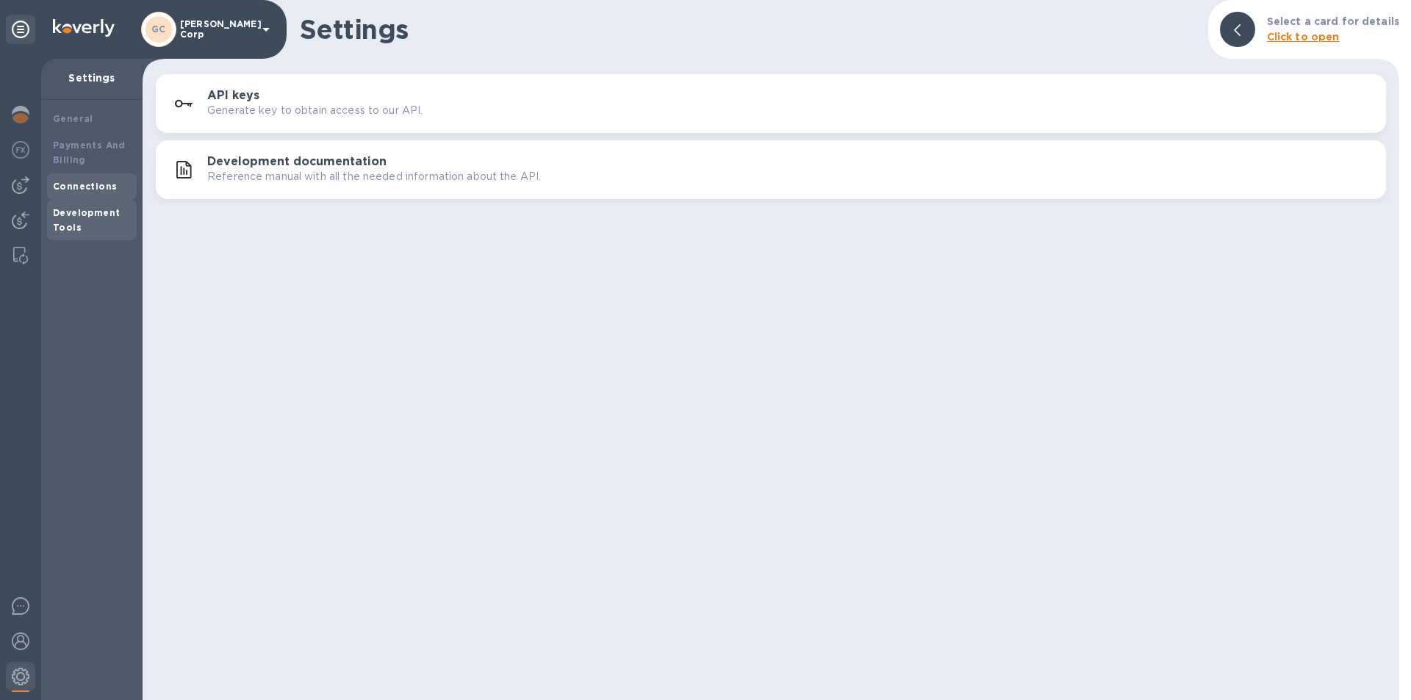
click at [99, 187] on b "Connections" at bounding box center [85, 186] width 64 height 11
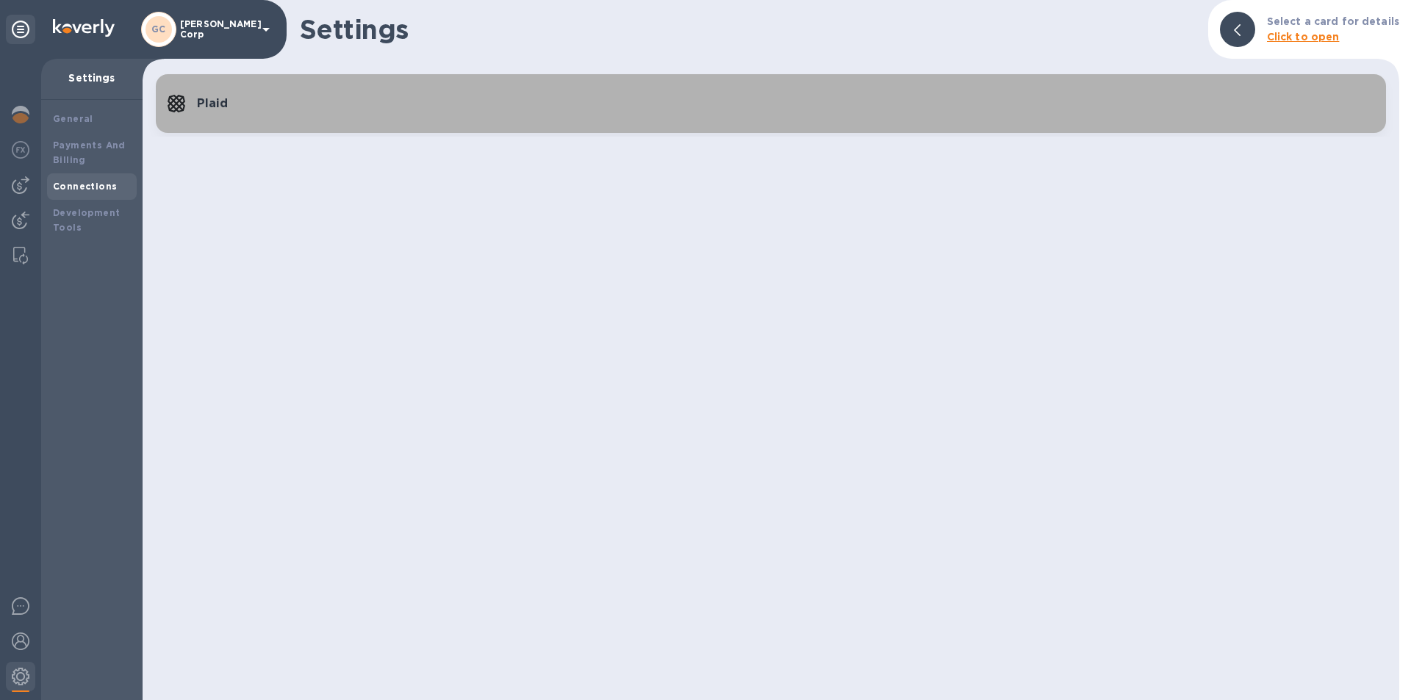
click at [182, 99] on icon "button" at bounding box center [177, 104] width 18 height 18
